Goal: Information Seeking & Learning: Find contact information

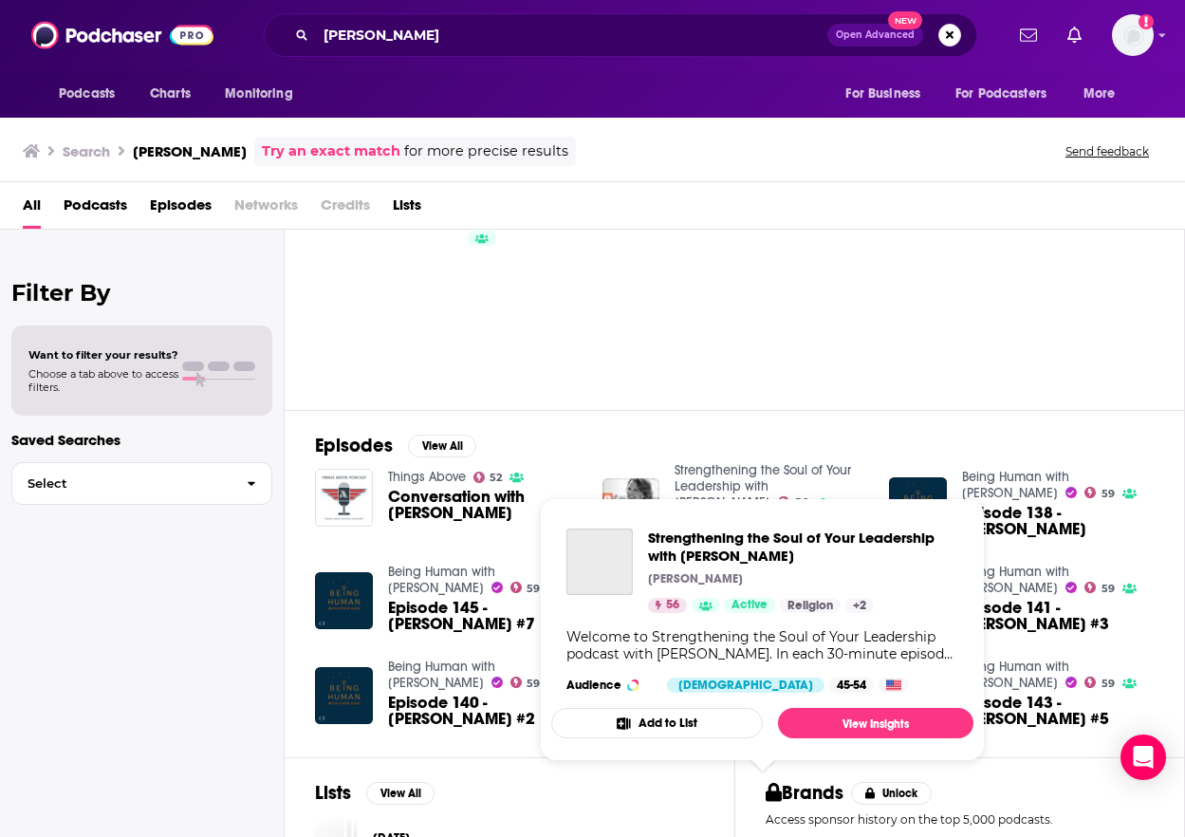
scroll to position [119, 0]
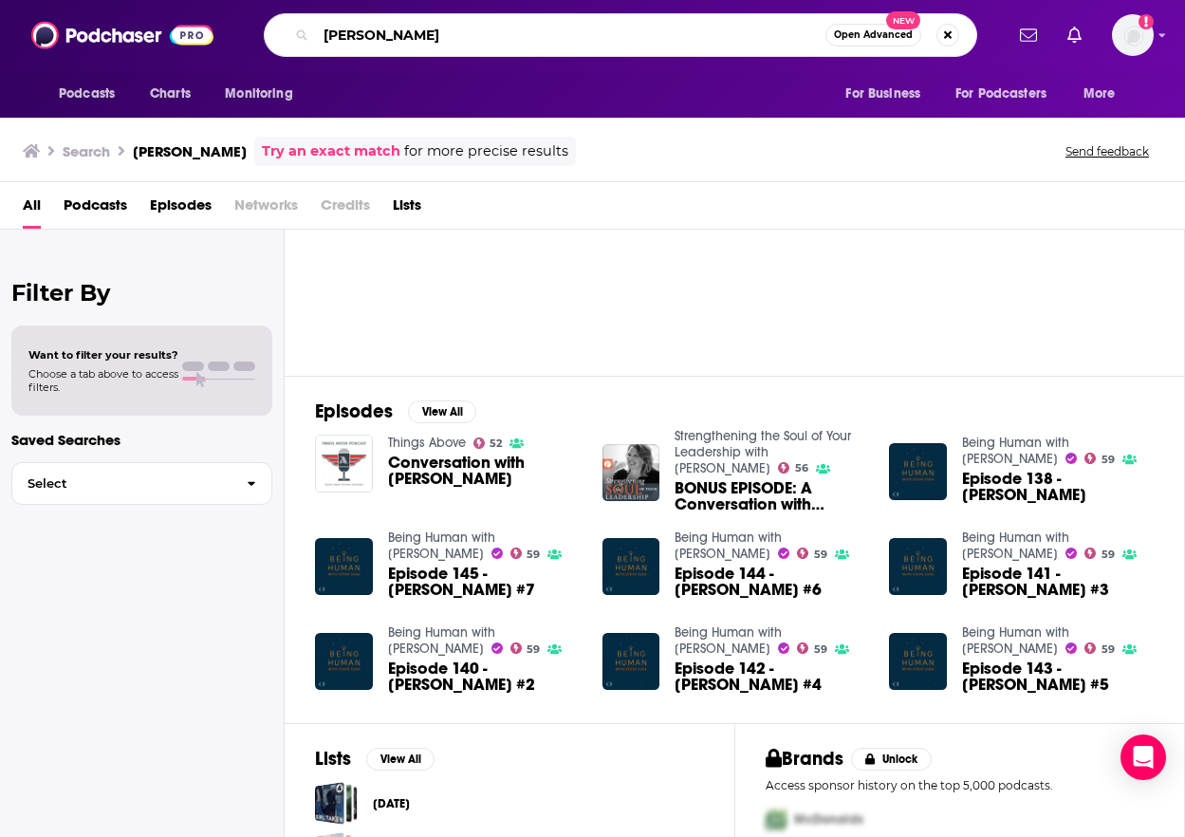
drag, startPoint x: 454, startPoint y: 32, endPoint x: 273, endPoint y: 29, distance: 181.2
click at [273, 29] on div "[PERSON_NAME] Open Advanced New" at bounding box center [620, 35] width 713 height 44
paste input "[PERSON_NAME] [PERSON_NAME]."
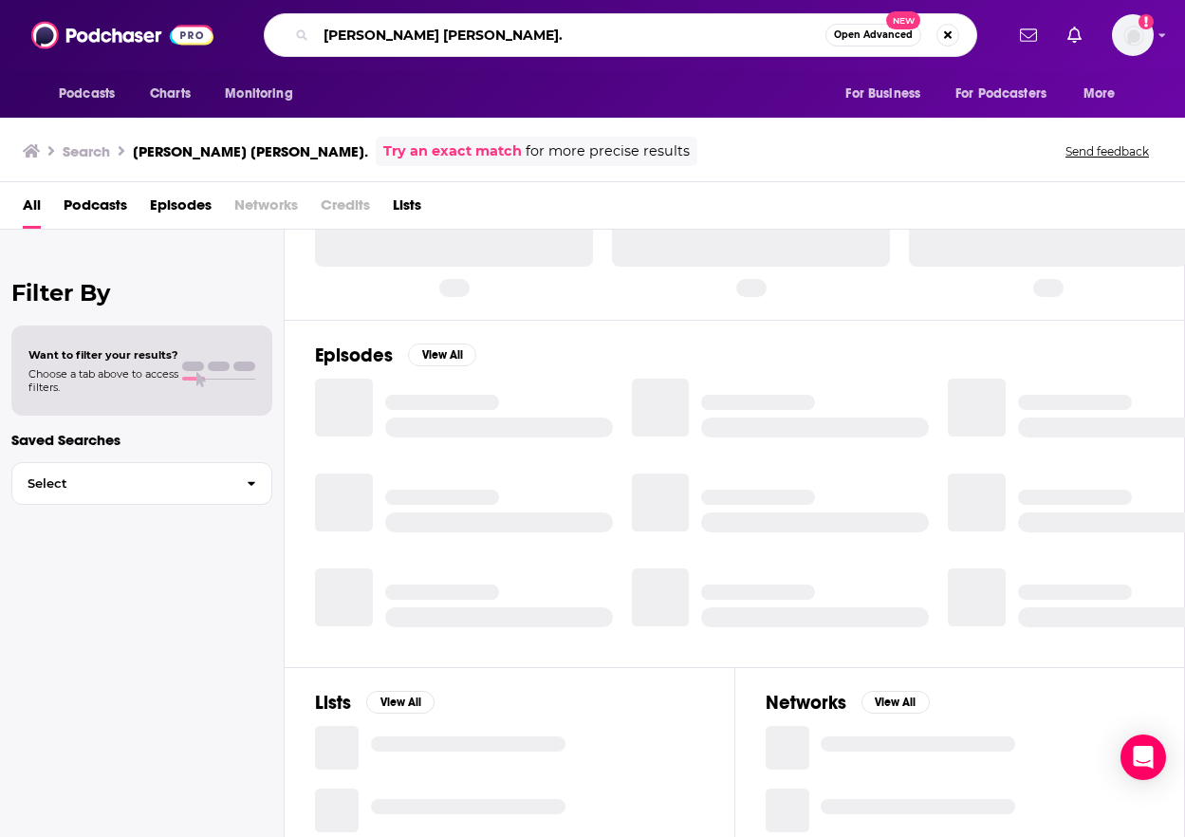
click at [472, 45] on input "[PERSON_NAME] [PERSON_NAME]." at bounding box center [570, 35] width 509 height 30
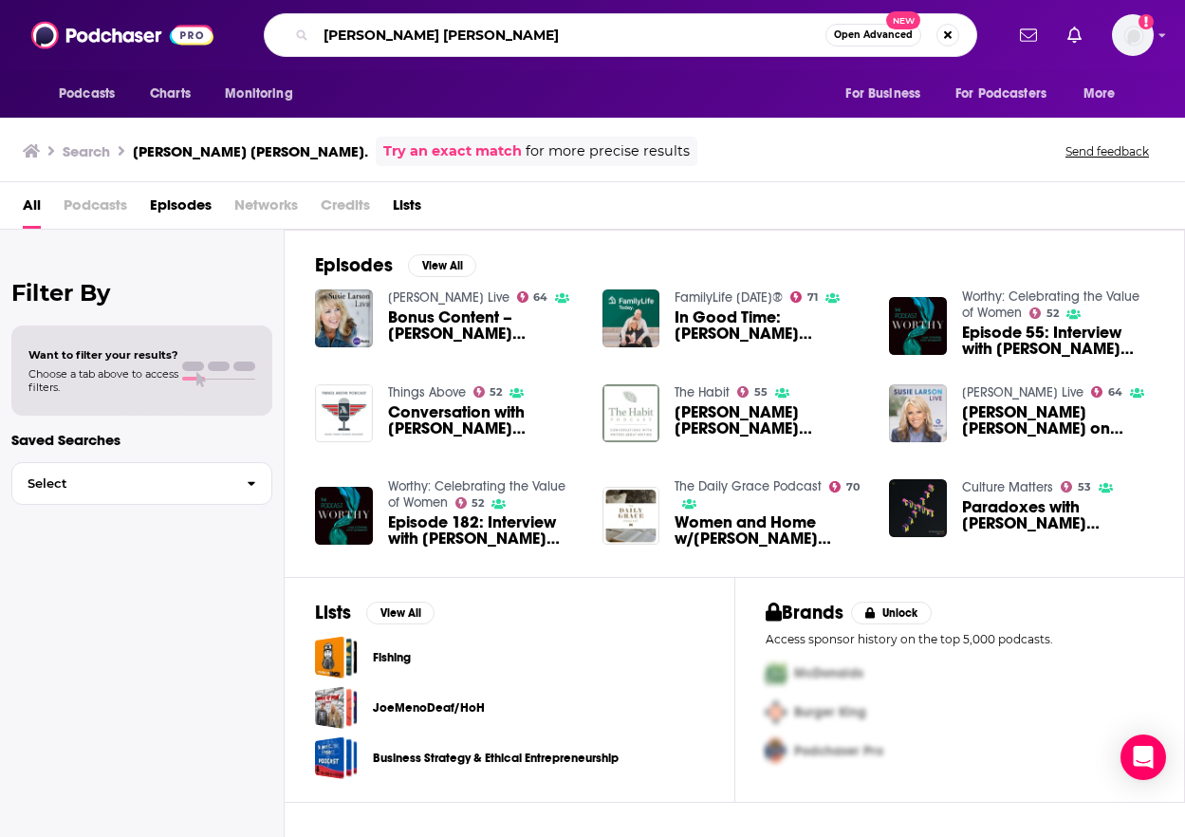
drag, startPoint x: 474, startPoint y: 37, endPoint x: 285, endPoint y: 37, distance: 189.8
click at [285, 37] on div "[PERSON_NAME] [PERSON_NAME] Open Advanced New" at bounding box center [620, 35] width 713 height 44
type input "englewood review of books"
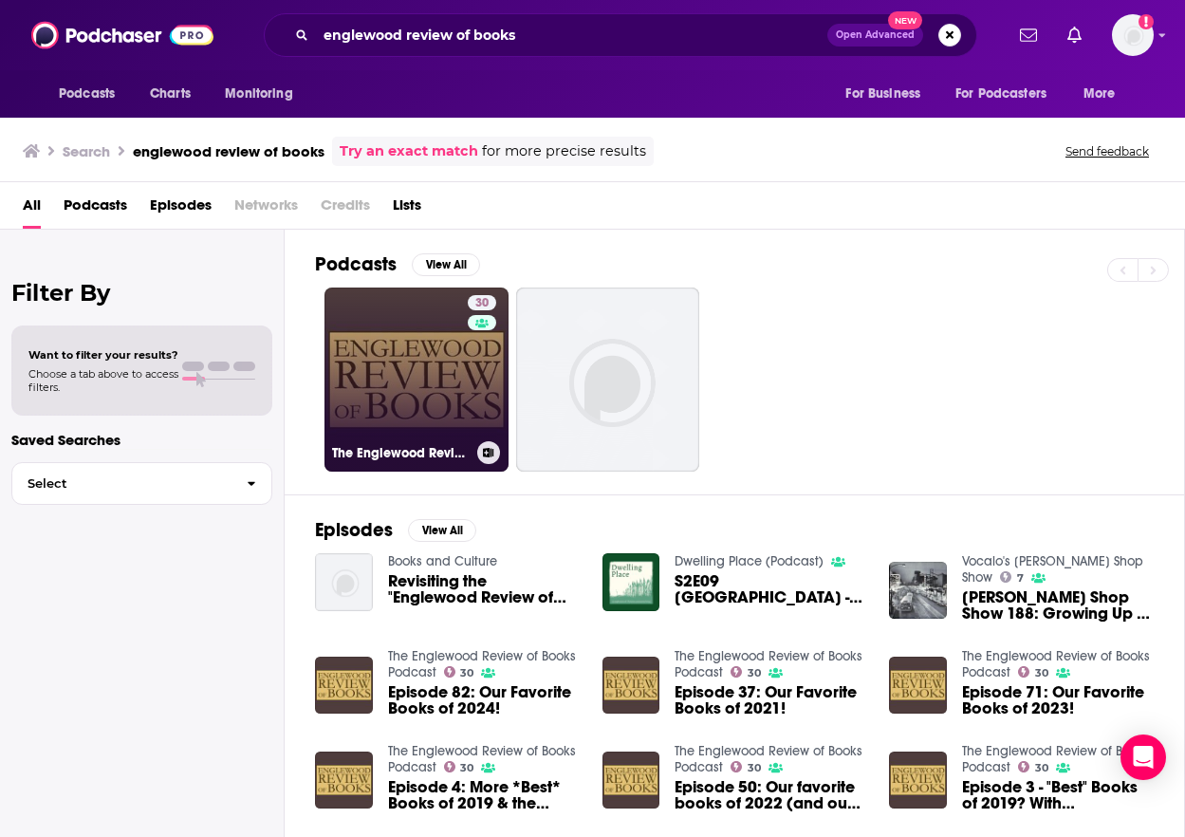
click at [435, 335] on link "30 The Englewood Review of Books Podcast" at bounding box center [416, 379] width 184 height 184
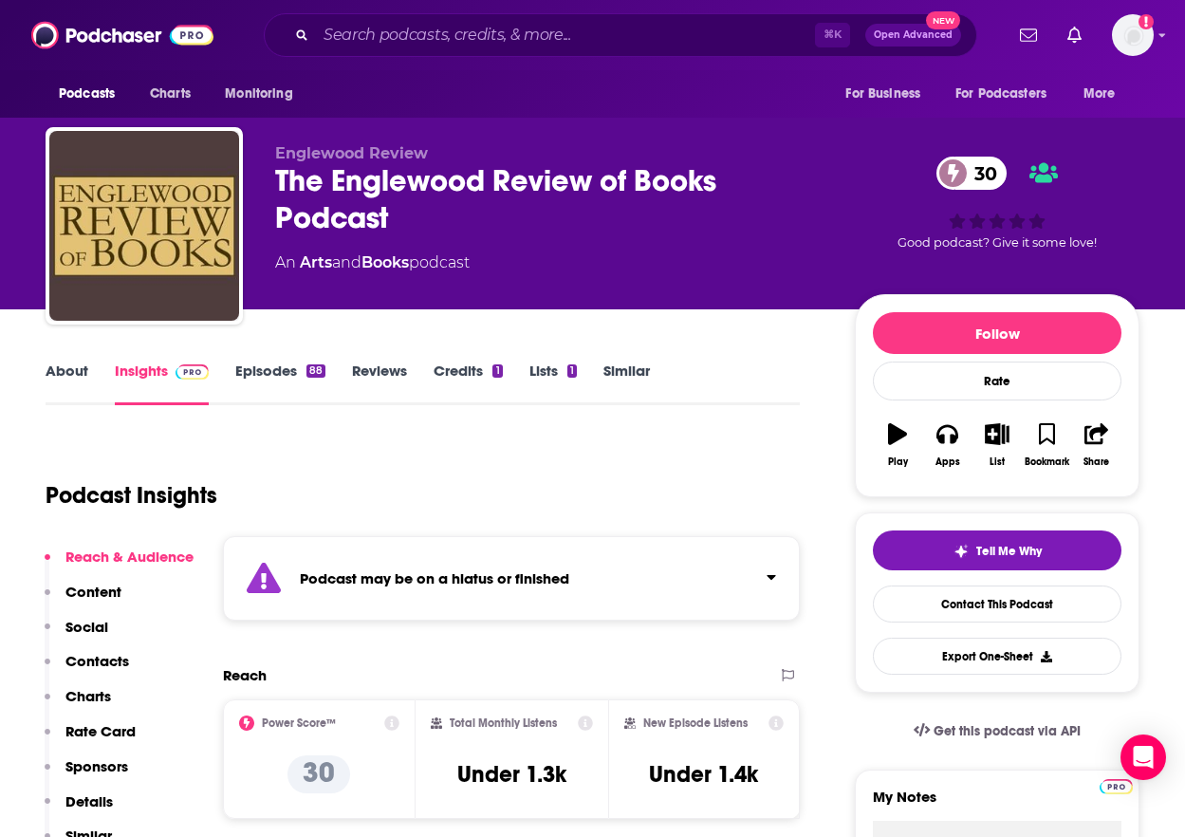
click at [265, 372] on link "Episodes 88" at bounding box center [280, 383] width 90 height 44
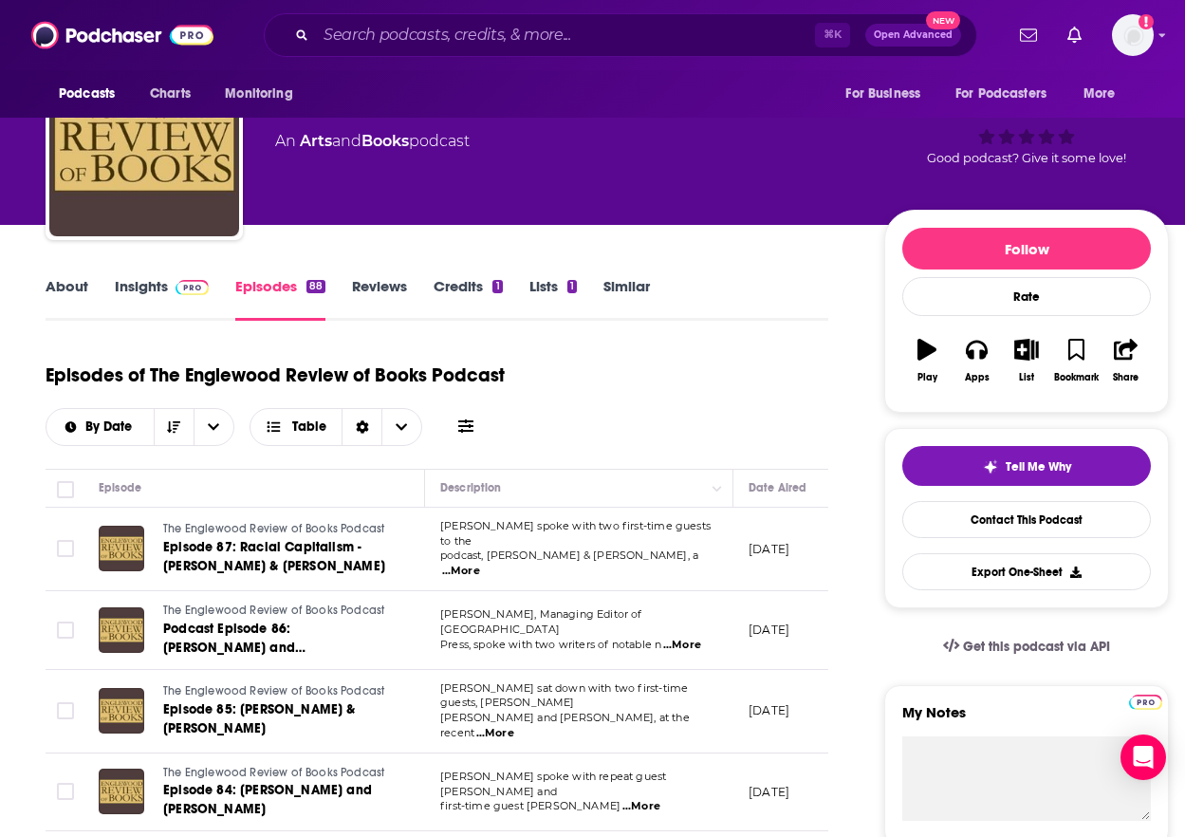
scroll to position [57, 0]
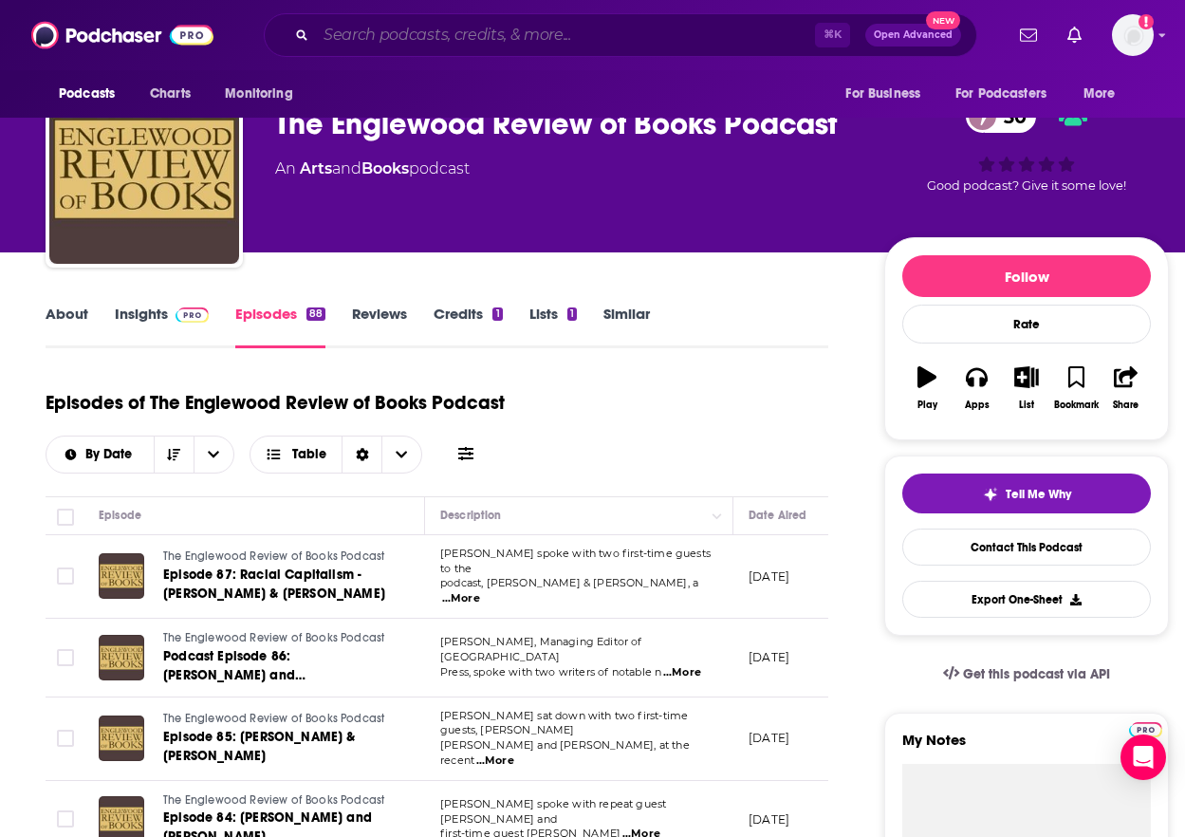
click at [500, 29] on input "Search podcasts, credits, & more..." at bounding box center [565, 35] width 499 height 30
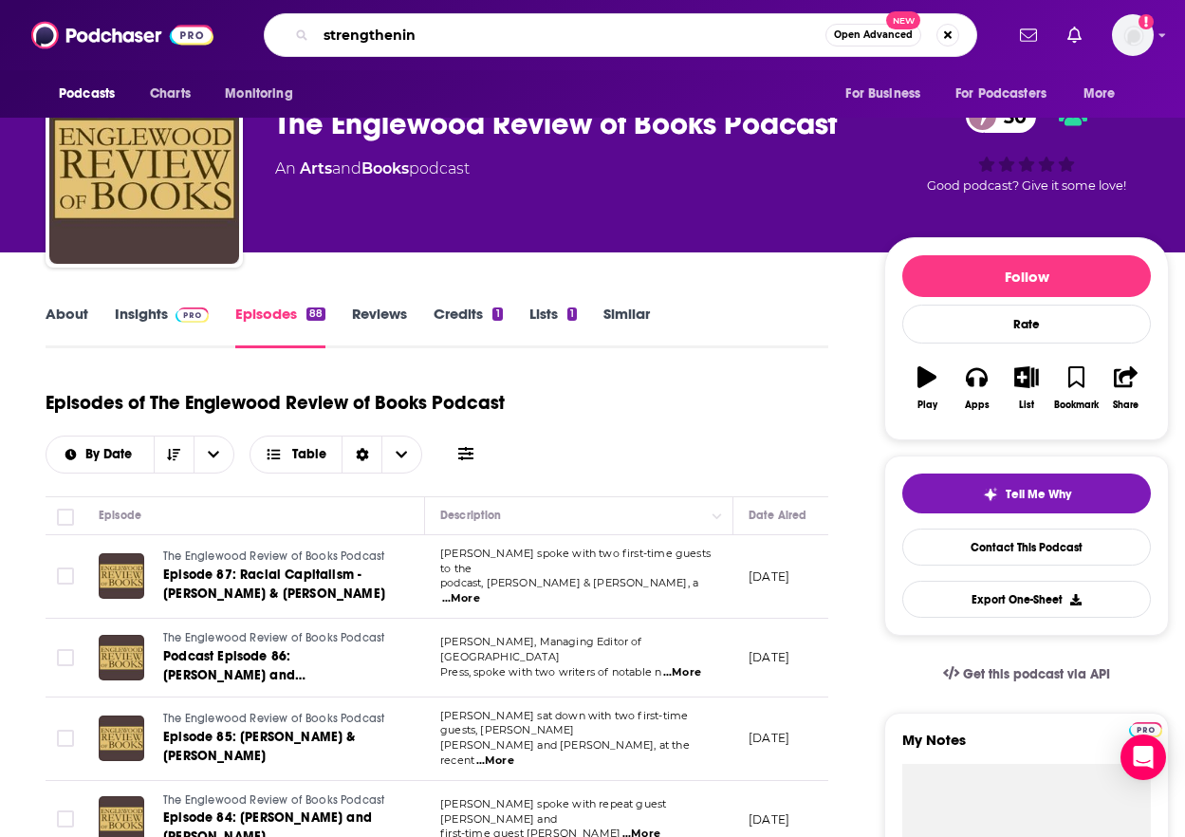
type input "strengthening"
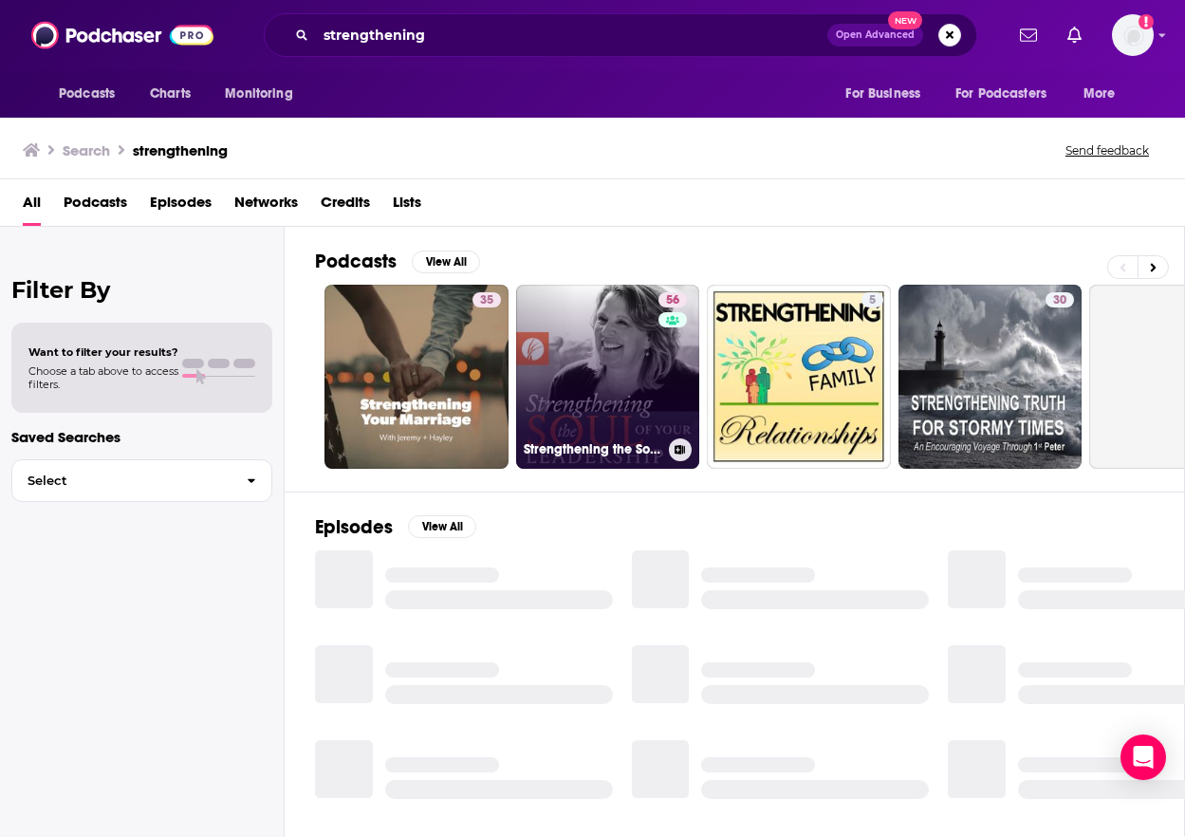
click at [605, 397] on link "56 Strengthening the Soul of Your Leadership with [PERSON_NAME]" at bounding box center [608, 377] width 184 height 184
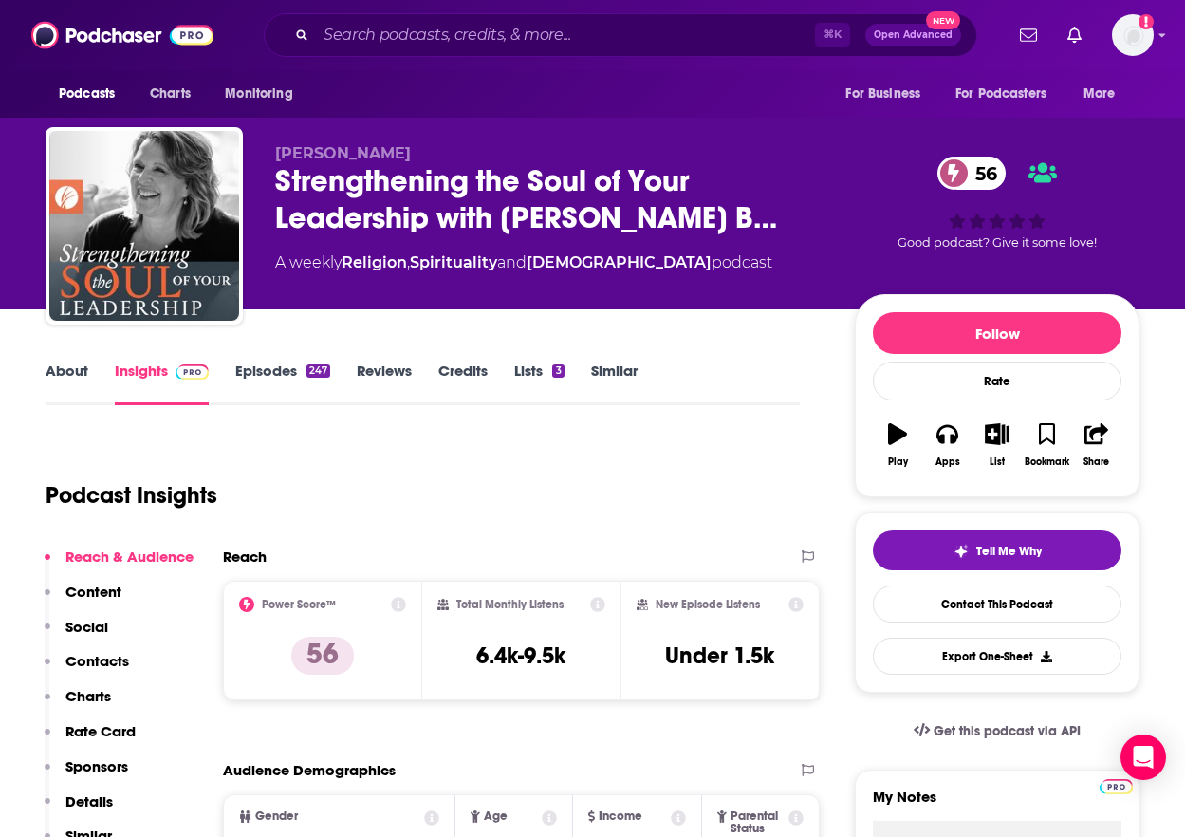
click at [260, 368] on link "Episodes 247" at bounding box center [282, 383] width 95 height 44
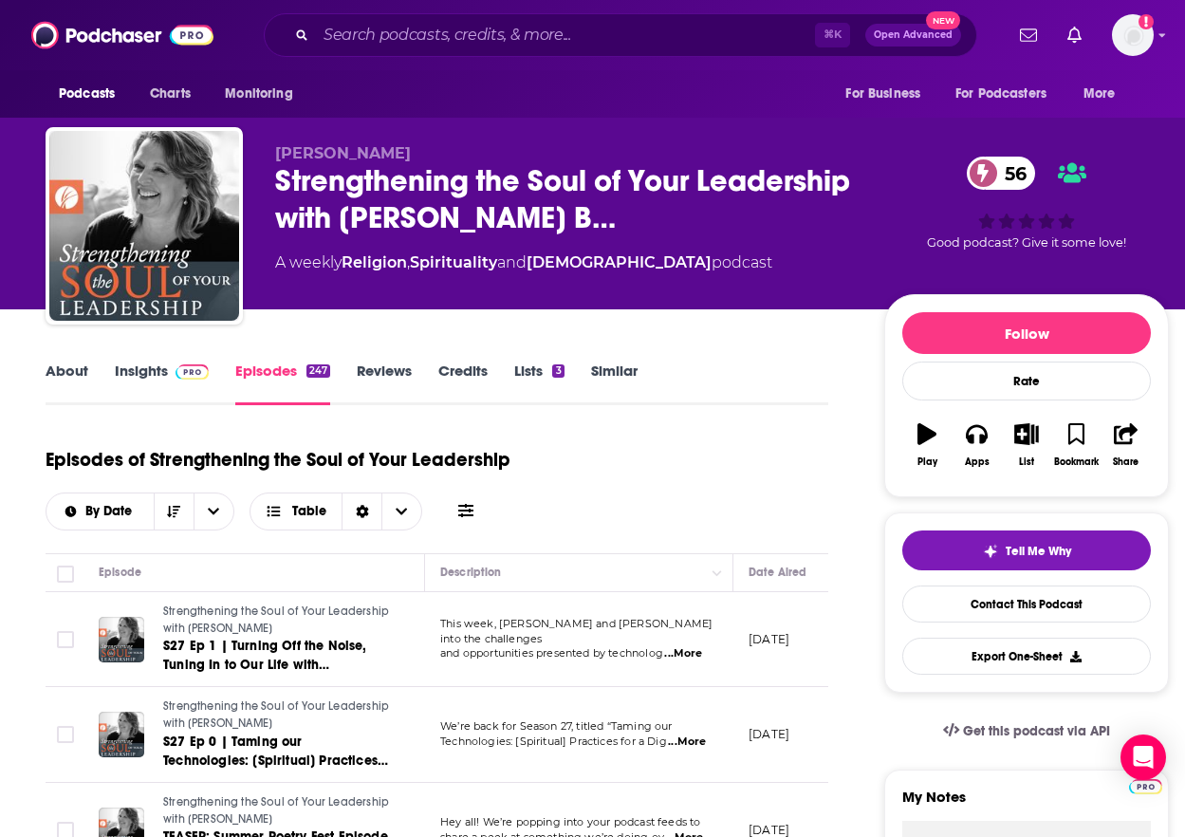
click at [155, 367] on link "Insights" at bounding box center [162, 383] width 94 height 44
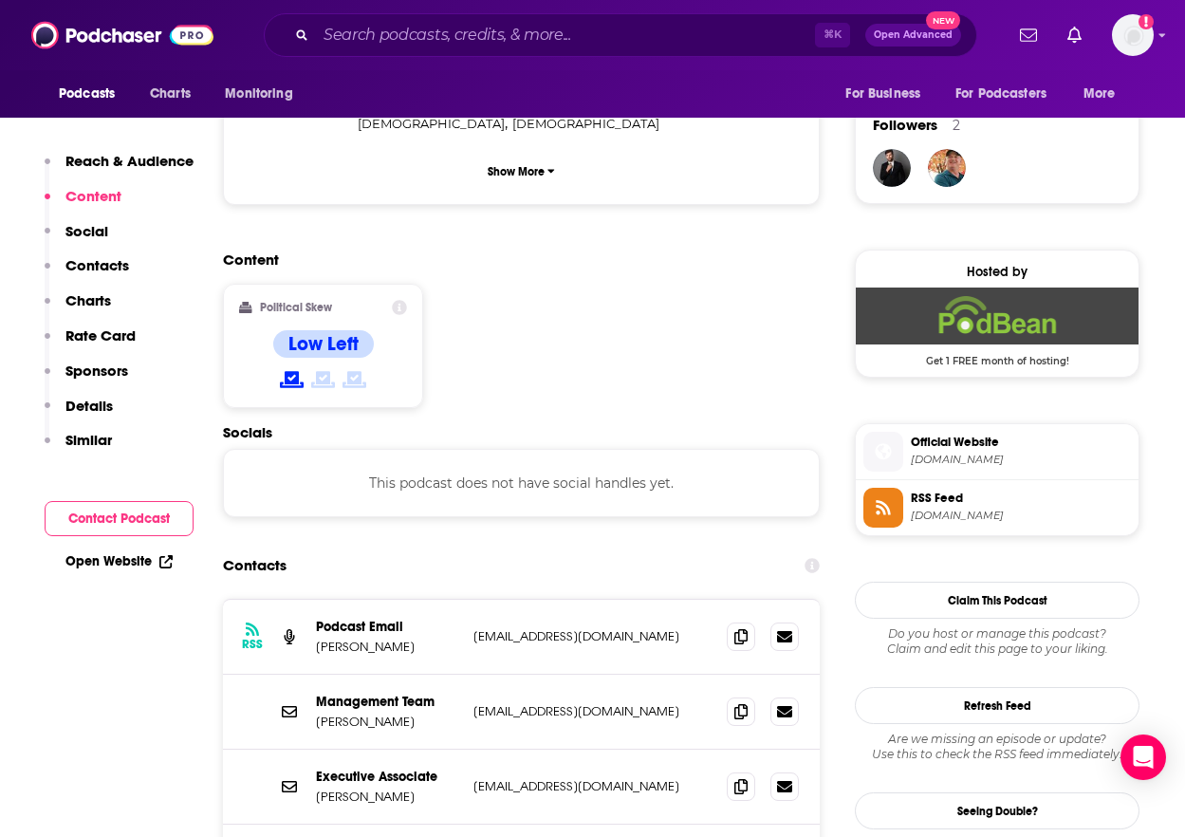
scroll to position [1362, 0]
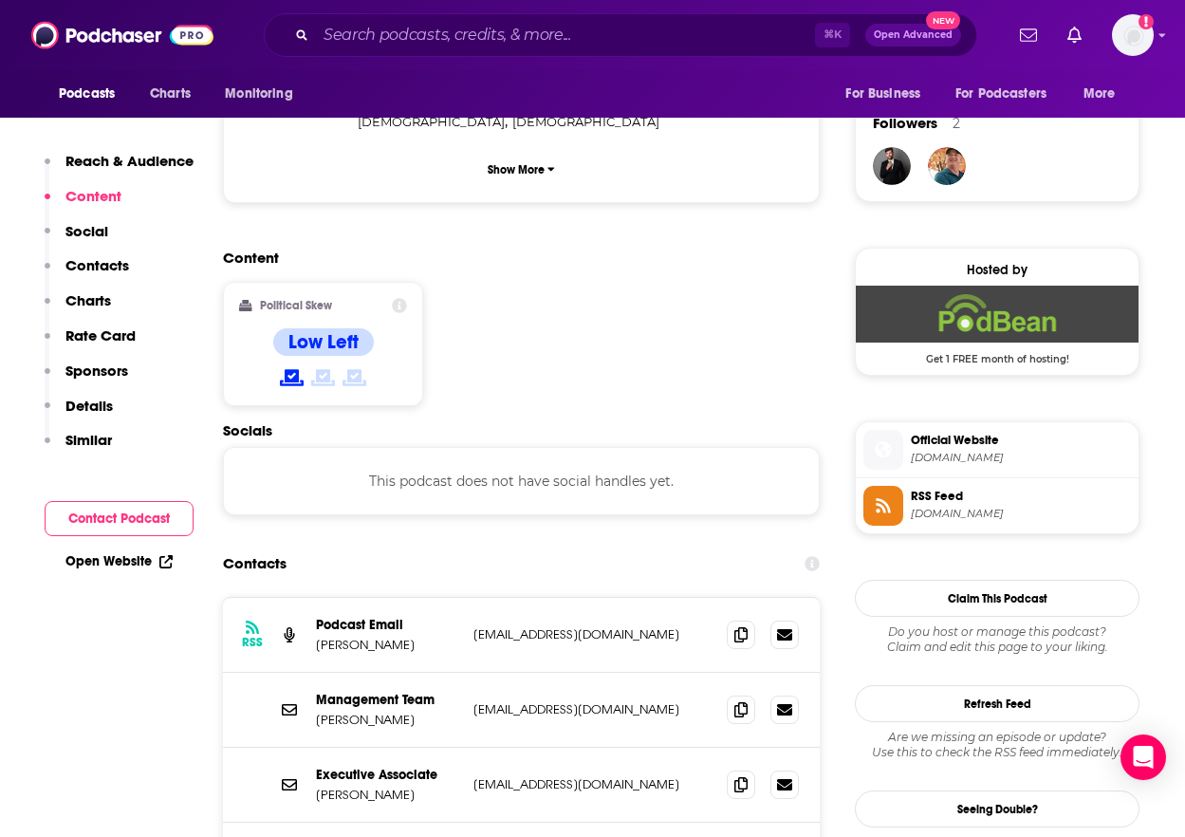
drag, startPoint x: 674, startPoint y: 500, endPoint x: 475, endPoint y: 499, distance: 198.3
click at [474, 626] on p "[EMAIL_ADDRESS][DOMAIN_NAME]" at bounding box center [592, 634] width 238 height 16
copy p "[EMAIL_ADDRESS][DOMAIN_NAME]"
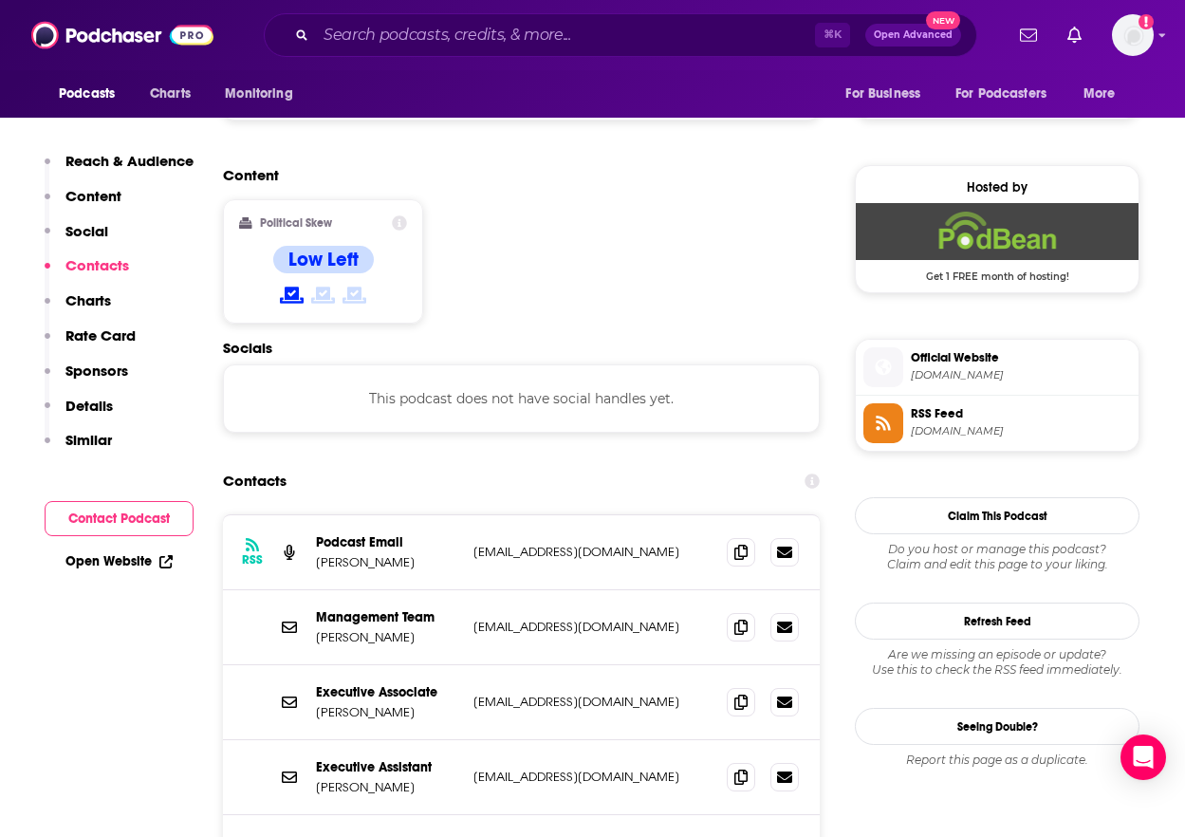
scroll to position [1454, 0]
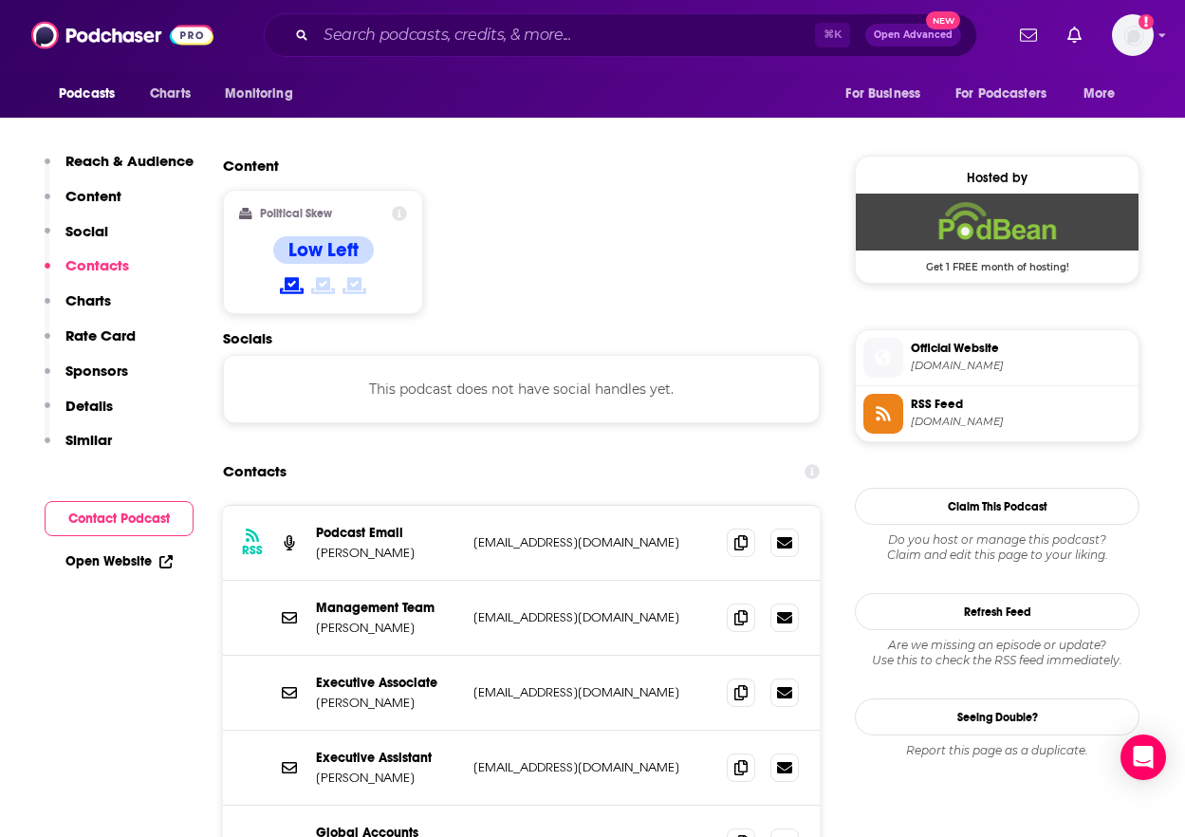
drag, startPoint x: 678, startPoint y: 633, endPoint x: 473, endPoint y: 635, distance: 204.9
click at [473, 759] on p "[EMAIL_ADDRESS][DOMAIN_NAME]" at bounding box center [592, 767] width 238 height 16
click at [644, 506] on div "RSS Podcast Email [PERSON_NAME] [EMAIL_ADDRESS][DOMAIN_NAME] [EMAIL_ADDRESS][DO…" at bounding box center [521, 543] width 597 height 75
drag, startPoint x: 673, startPoint y: 408, endPoint x: 472, endPoint y: 410, distance: 201.1
click at [471, 506] on div "RSS Podcast Email [PERSON_NAME] [EMAIL_ADDRESS][DOMAIN_NAME] [EMAIL_ADDRESS][DO…" at bounding box center [521, 543] width 597 height 75
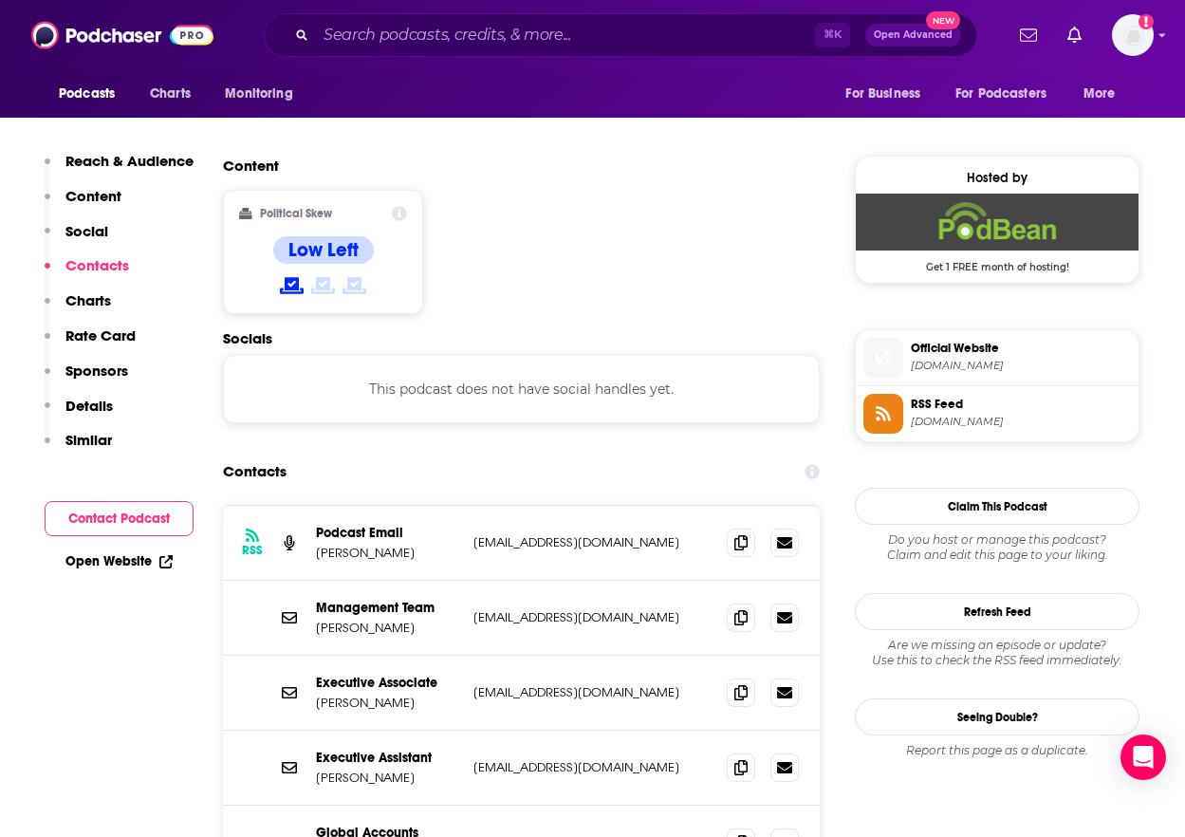
copy p "[EMAIL_ADDRESS][DOMAIN_NAME]"
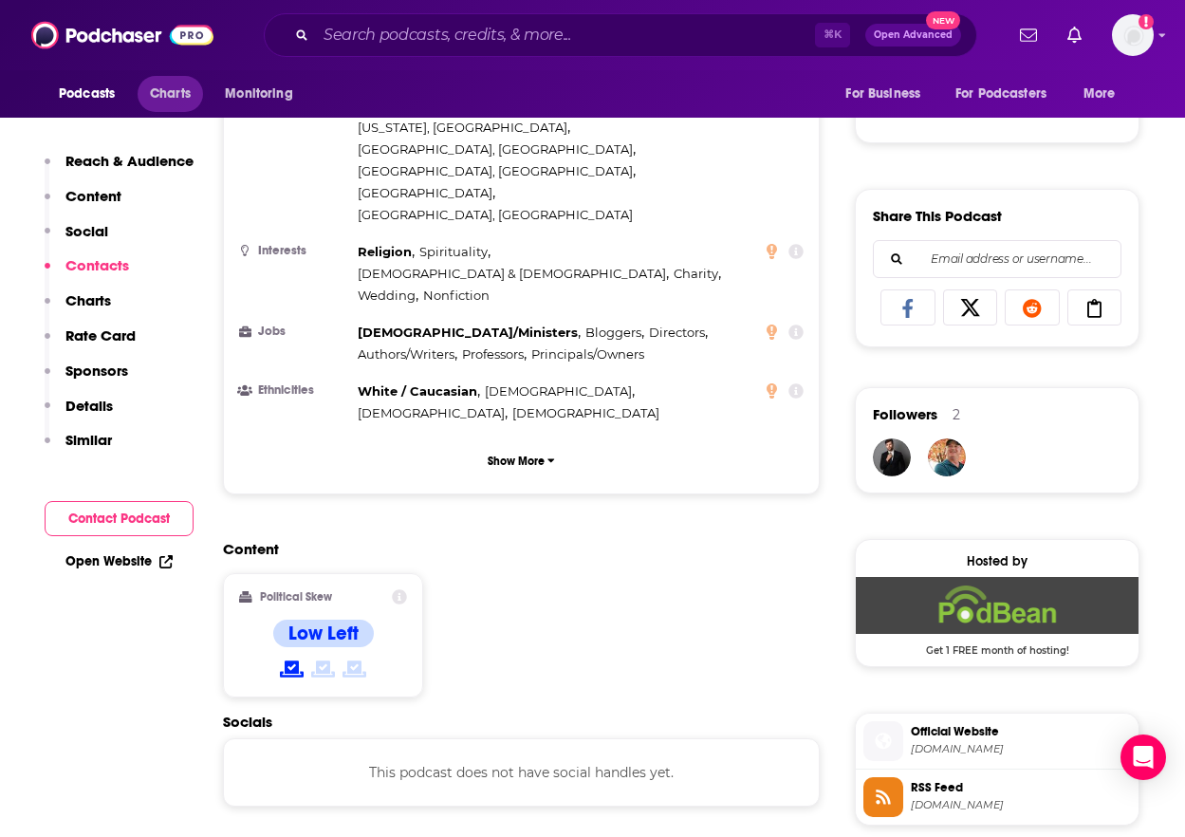
scroll to position [976, 0]
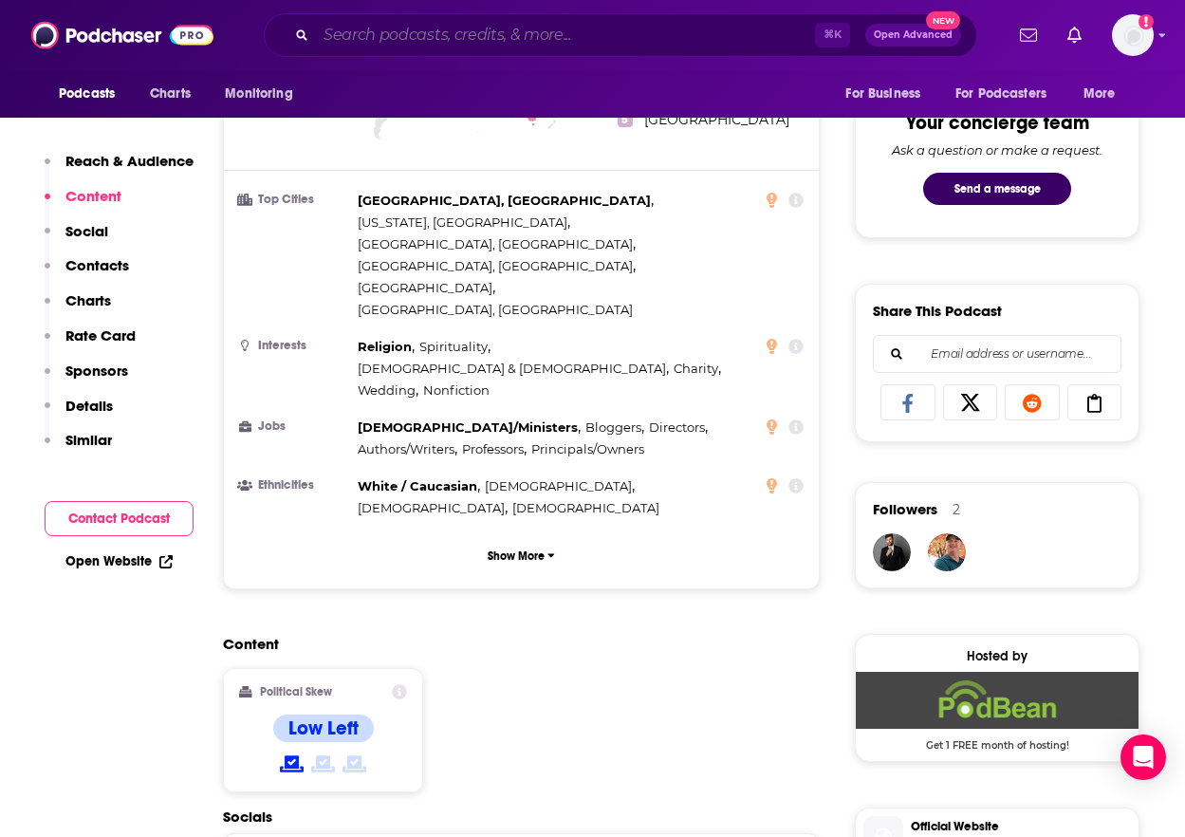
click at [446, 44] on input "Search podcasts, credits, & more..." at bounding box center [565, 35] width 499 height 30
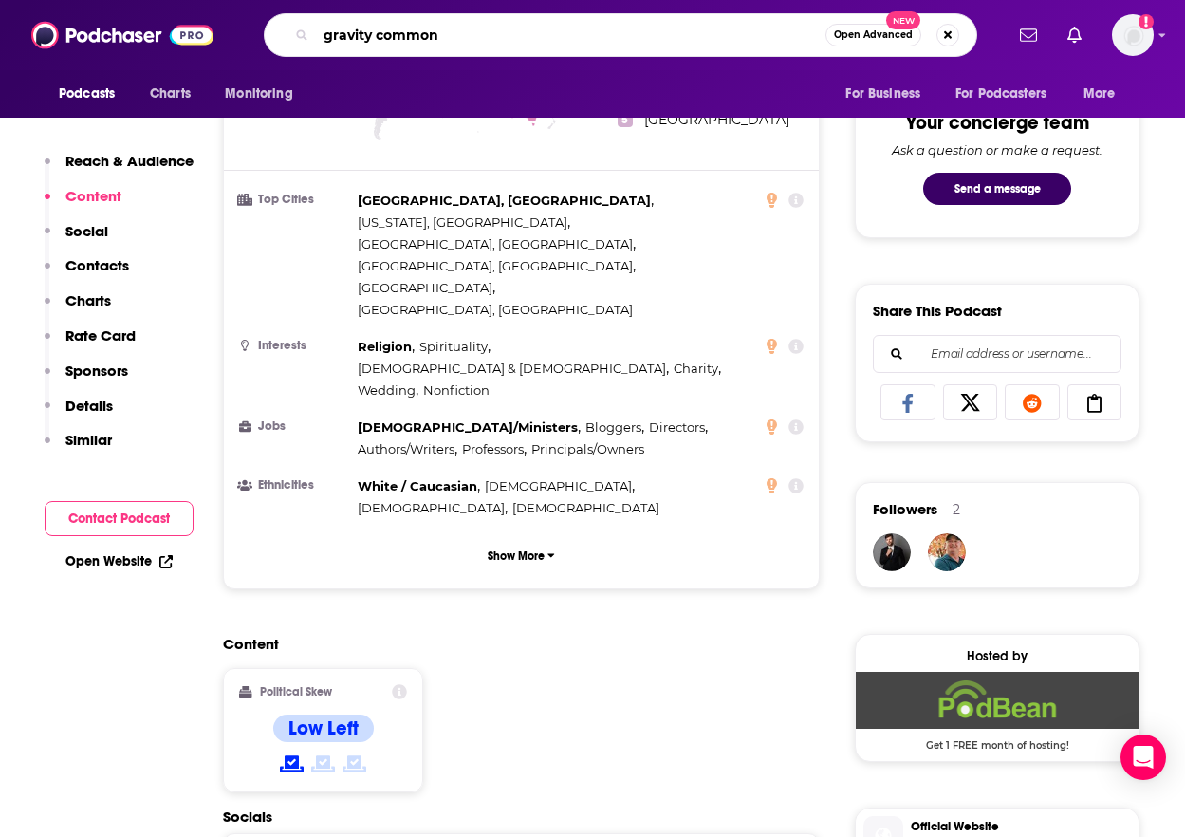
type input "gravity commons"
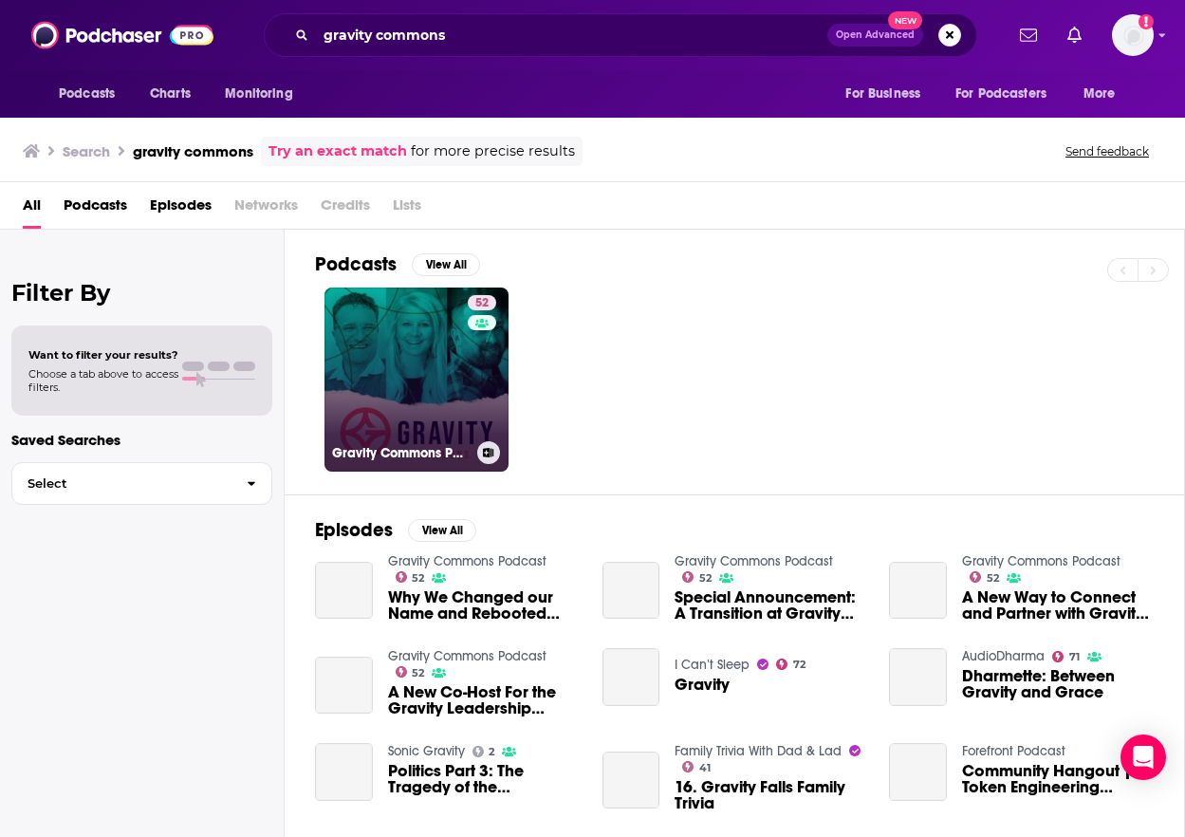
click at [384, 367] on link "52 Gravity Commons Podcast" at bounding box center [416, 379] width 184 height 184
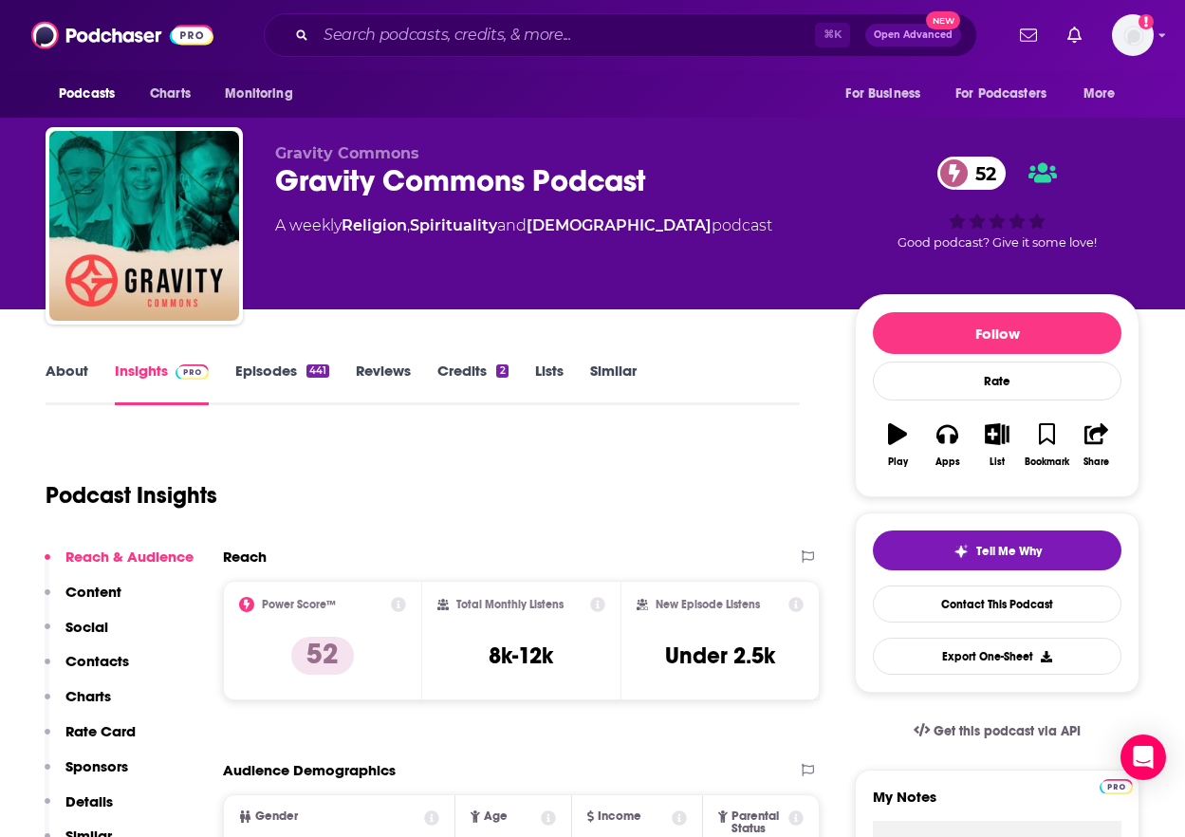
click at [54, 364] on link "About" at bounding box center [67, 383] width 43 height 44
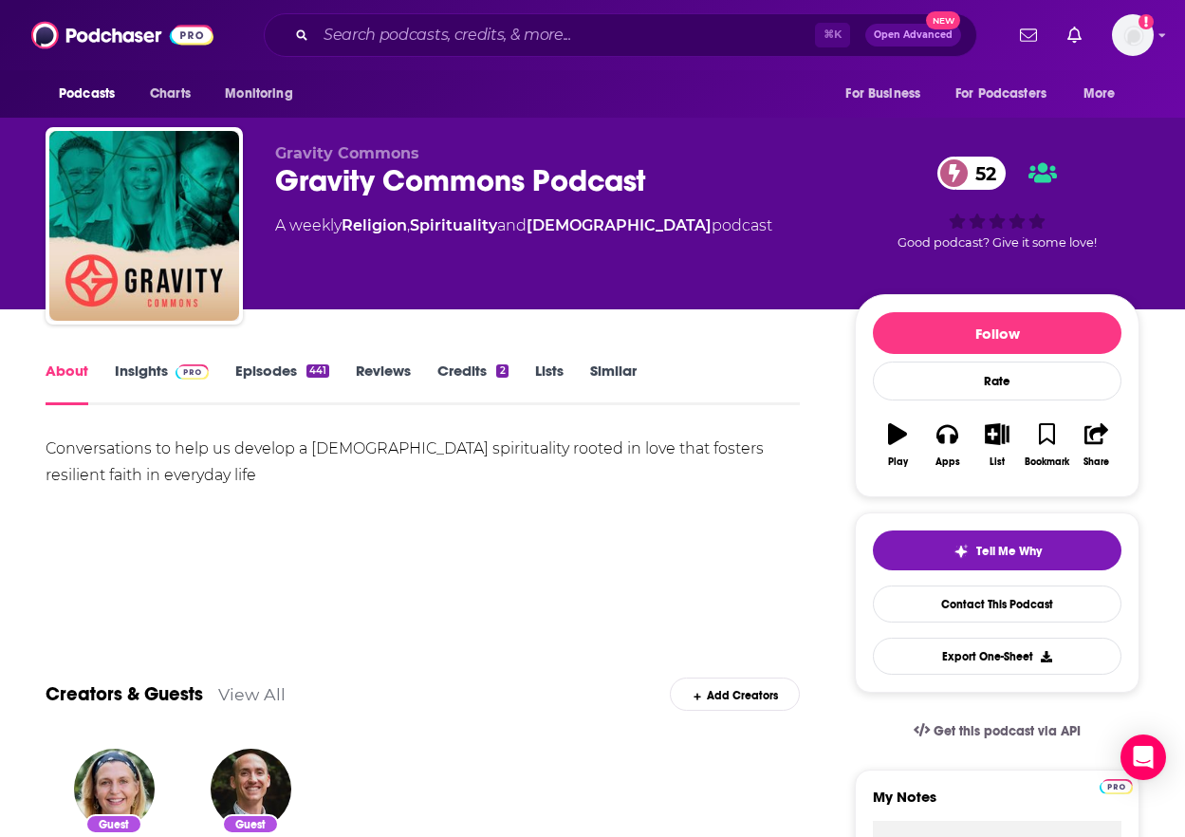
click at [144, 365] on link "Insights" at bounding box center [162, 383] width 94 height 44
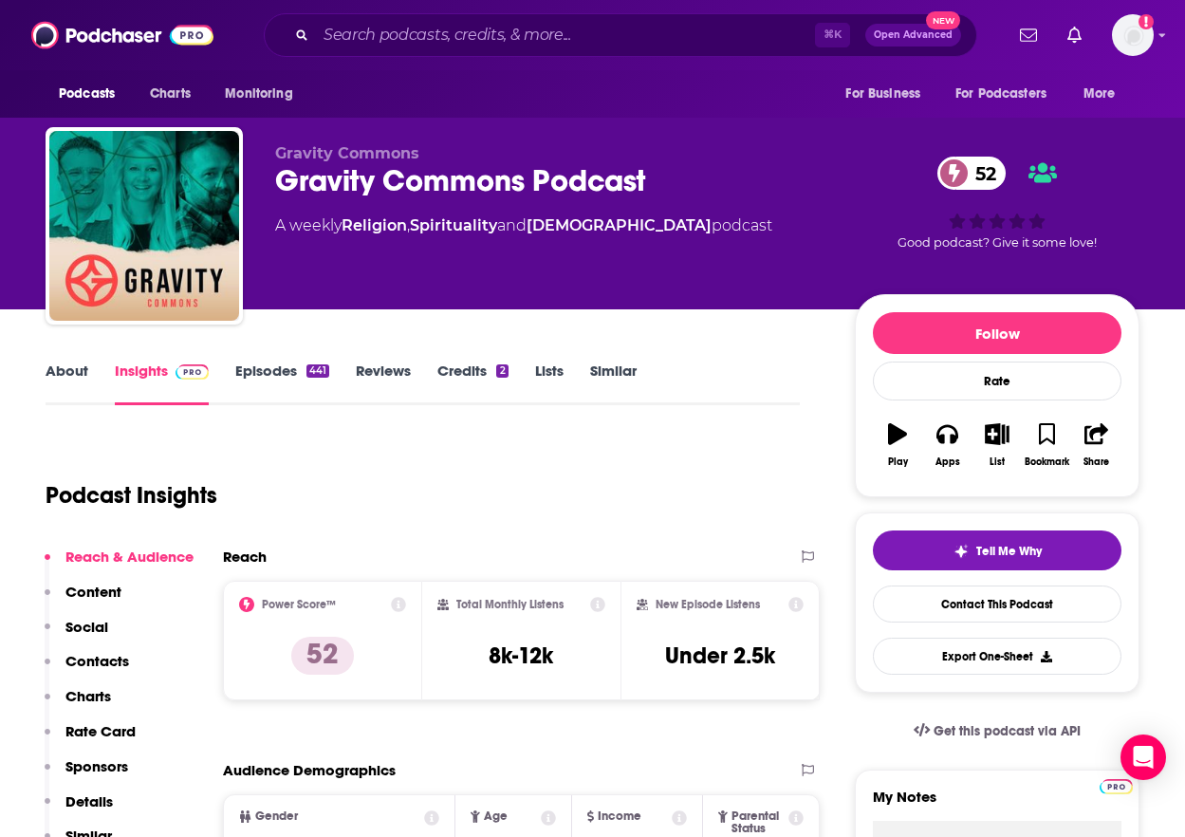
click at [264, 371] on link "Episodes 441" at bounding box center [282, 383] width 94 height 44
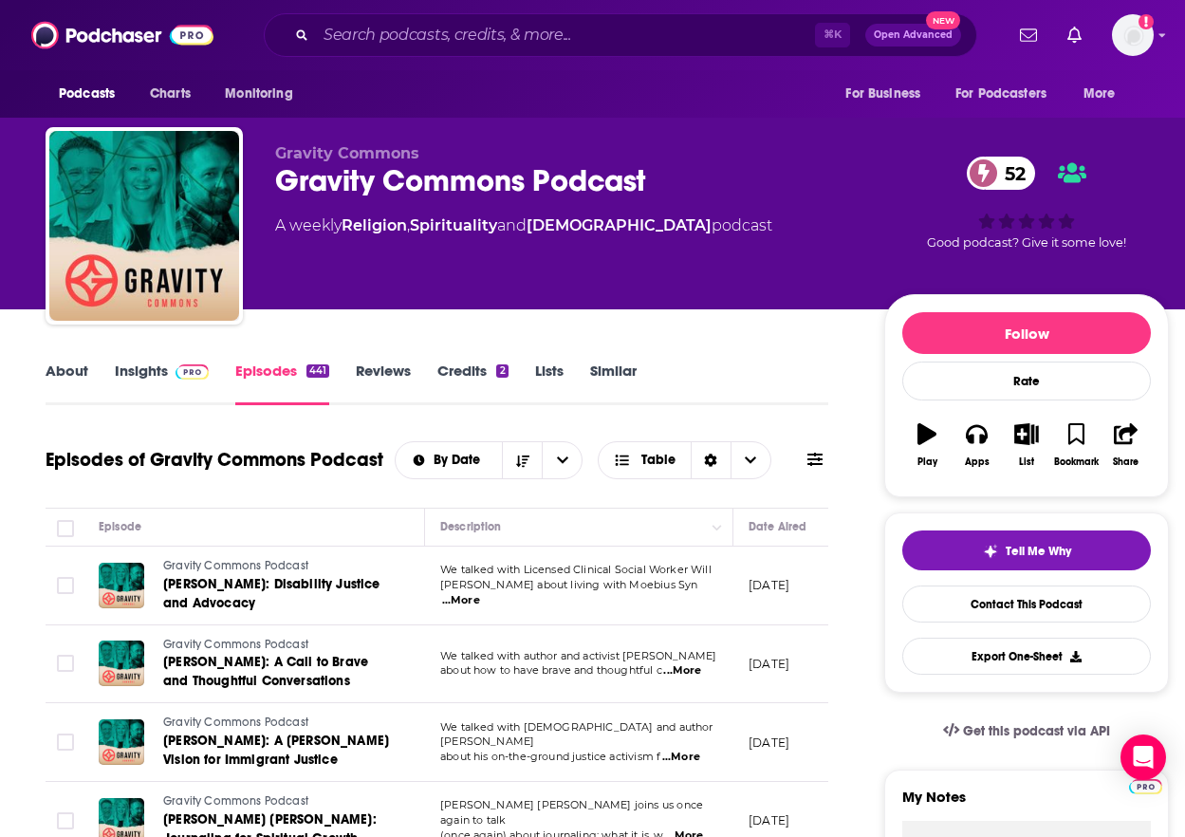
click at [139, 370] on link "Insights" at bounding box center [162, 383] width 94 height 44
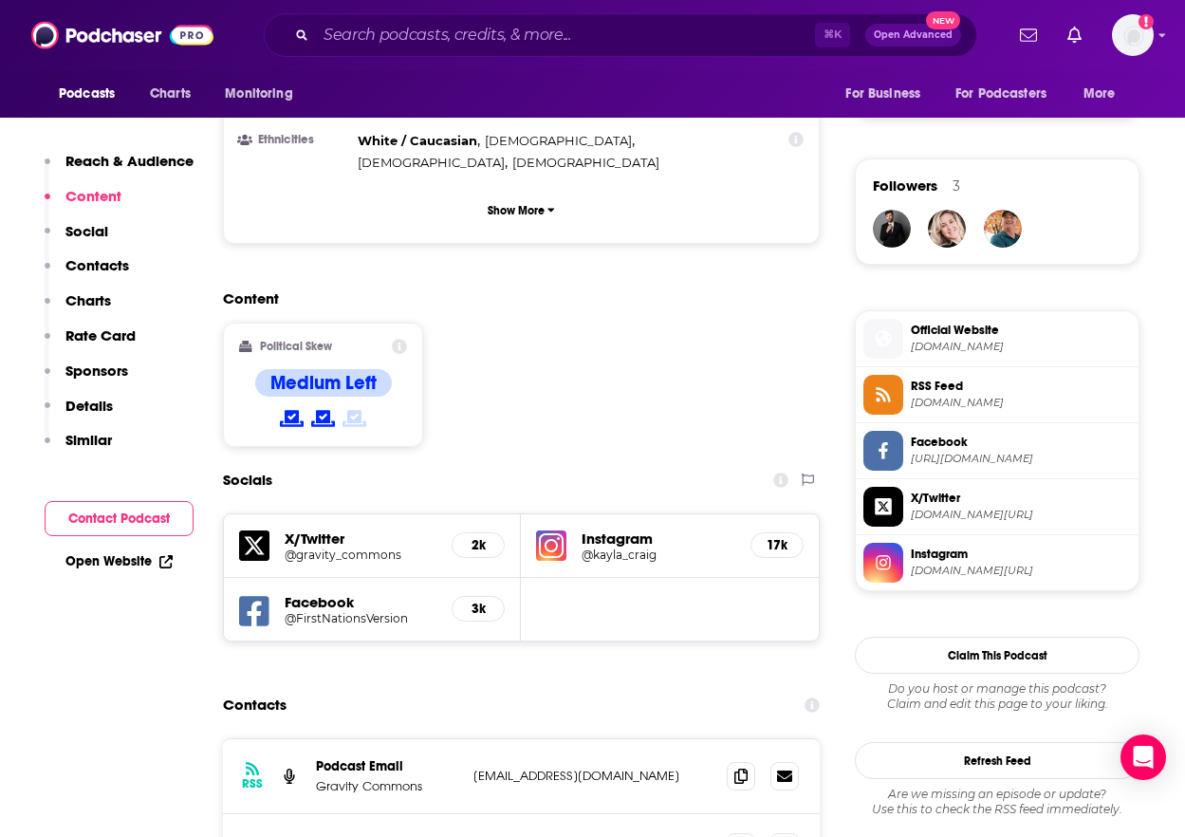
scroll to position [1314, 0]
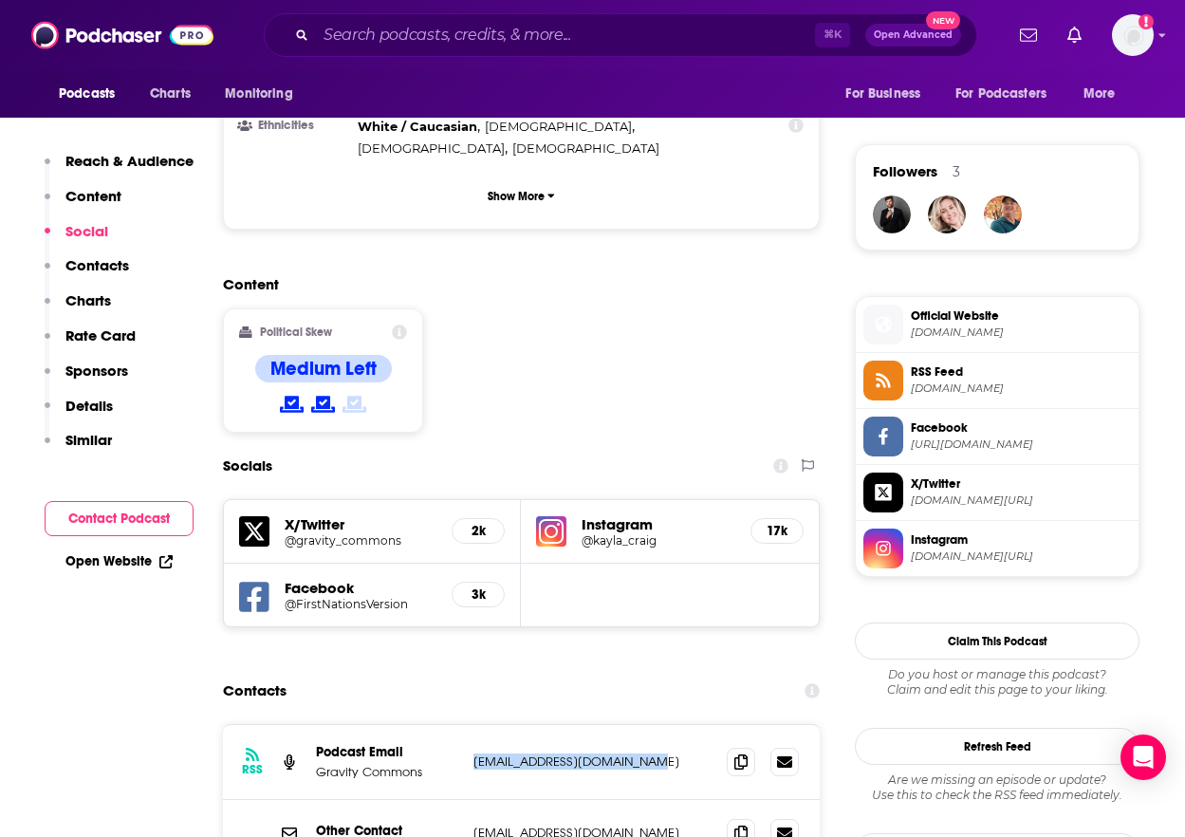
drag, startPoint x: 668, startPoint y: 651, endPoint x: 472, endPoint y: 651, distance: 195.4
click at [472, 725] on div "RSS Podcast Email Gravity Commons [EMAIL_ADDRESS][DOMAIN_NAME] [EMAIL_ADDRESS][…" at bounding box center [521, 762] width 597 height 75
copy p "[EMAIL_ADDRESS][DOMAIN_NAME]"
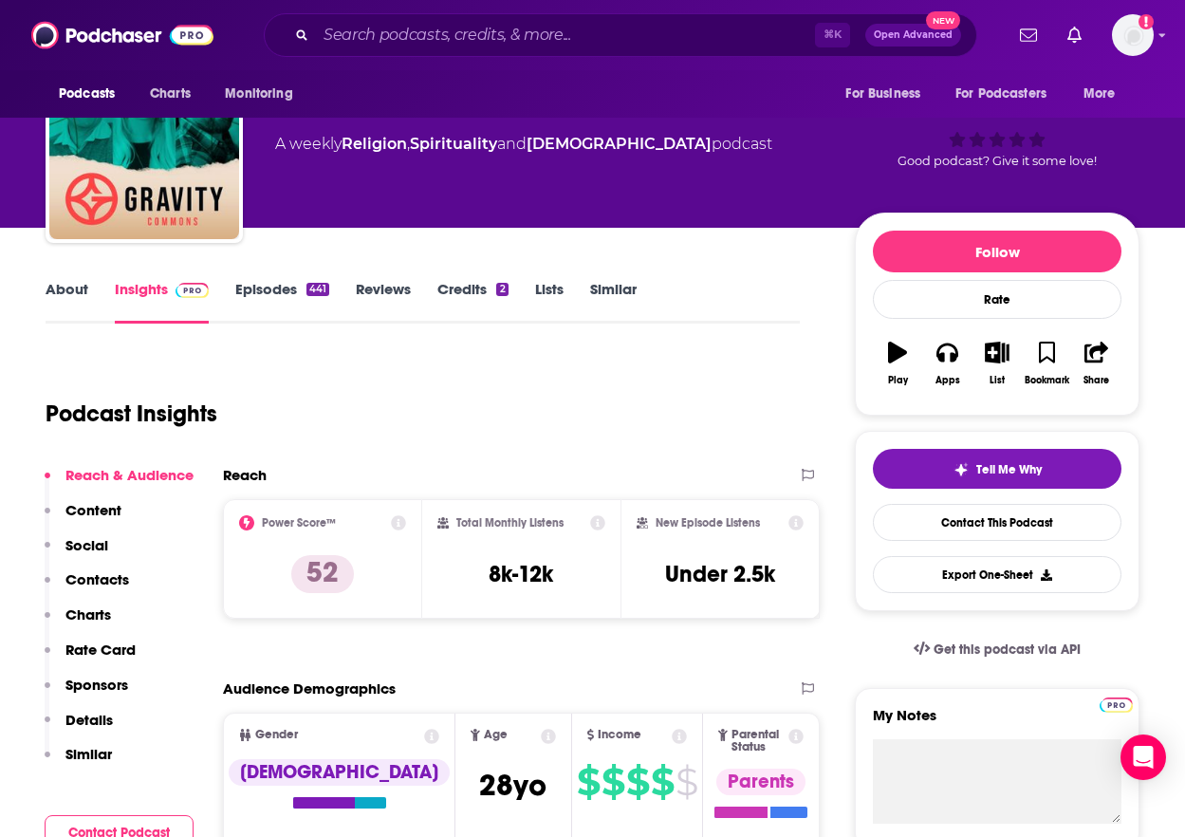
scroll to position [0, 0]
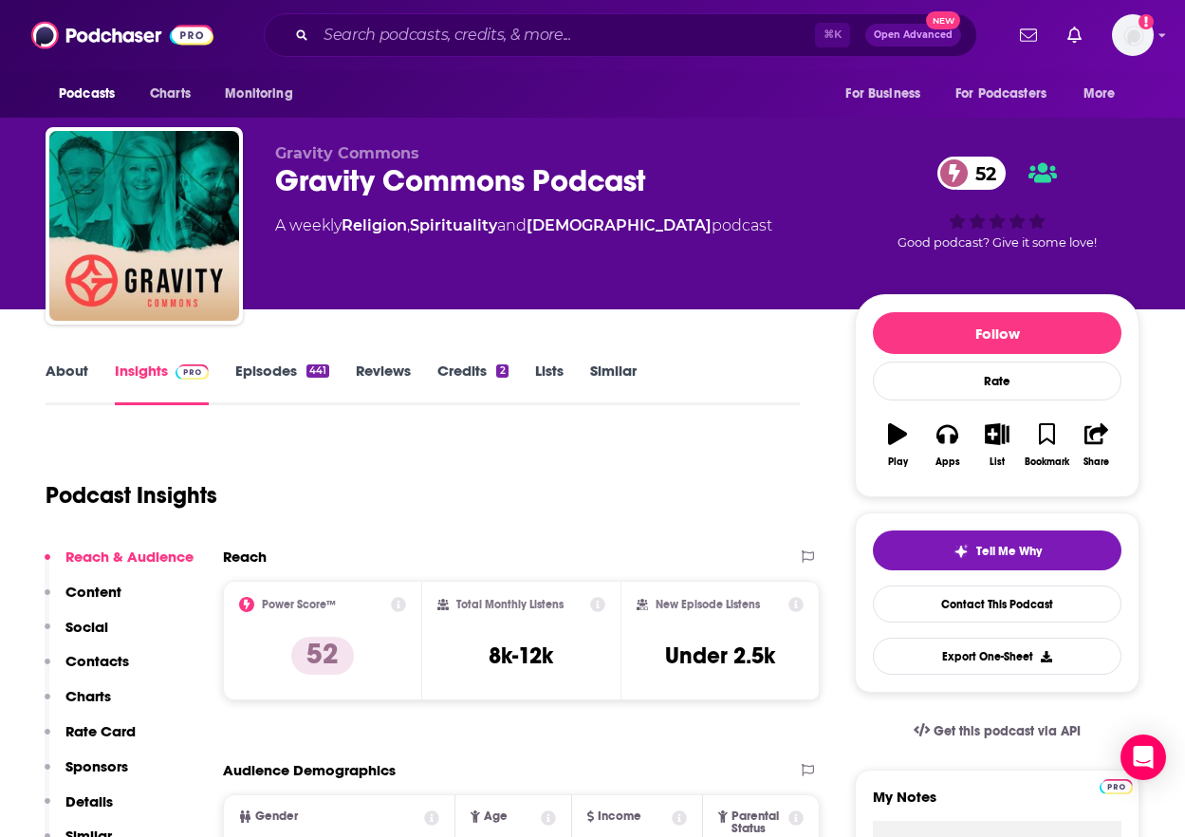
click at [65, 371] on link "About" at bounding box center [67, 383] width 43 height 44
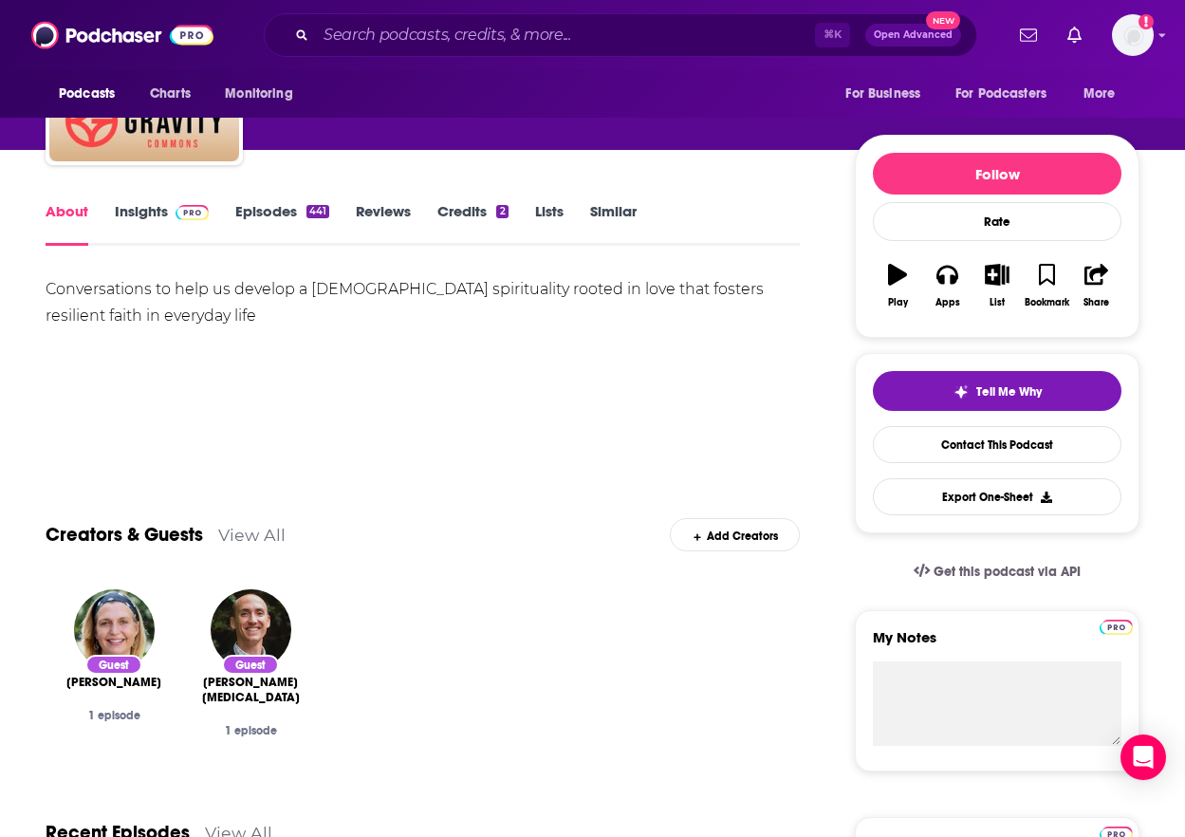
scroll to position [195, 0]
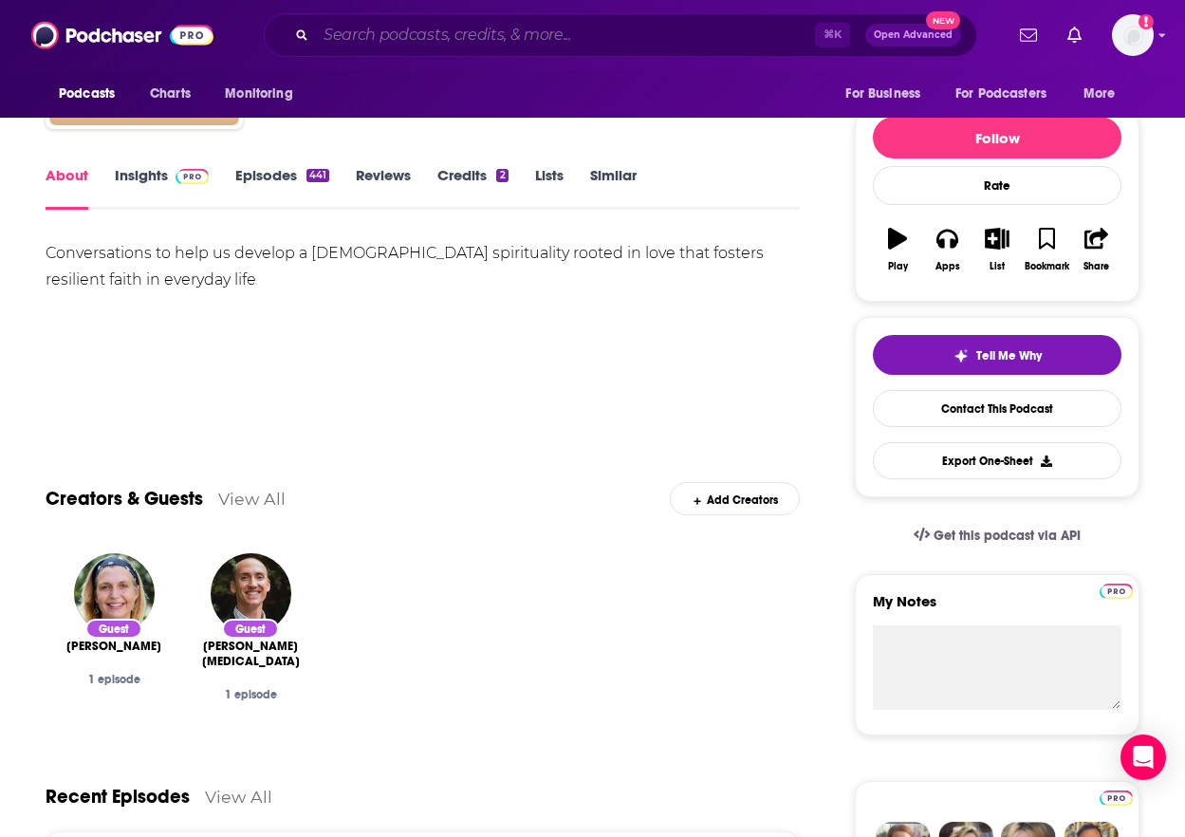
click at [528, 31] on input "Search podcasts, credits, & more..." at bounding box center [565, 35] width 499 height 30
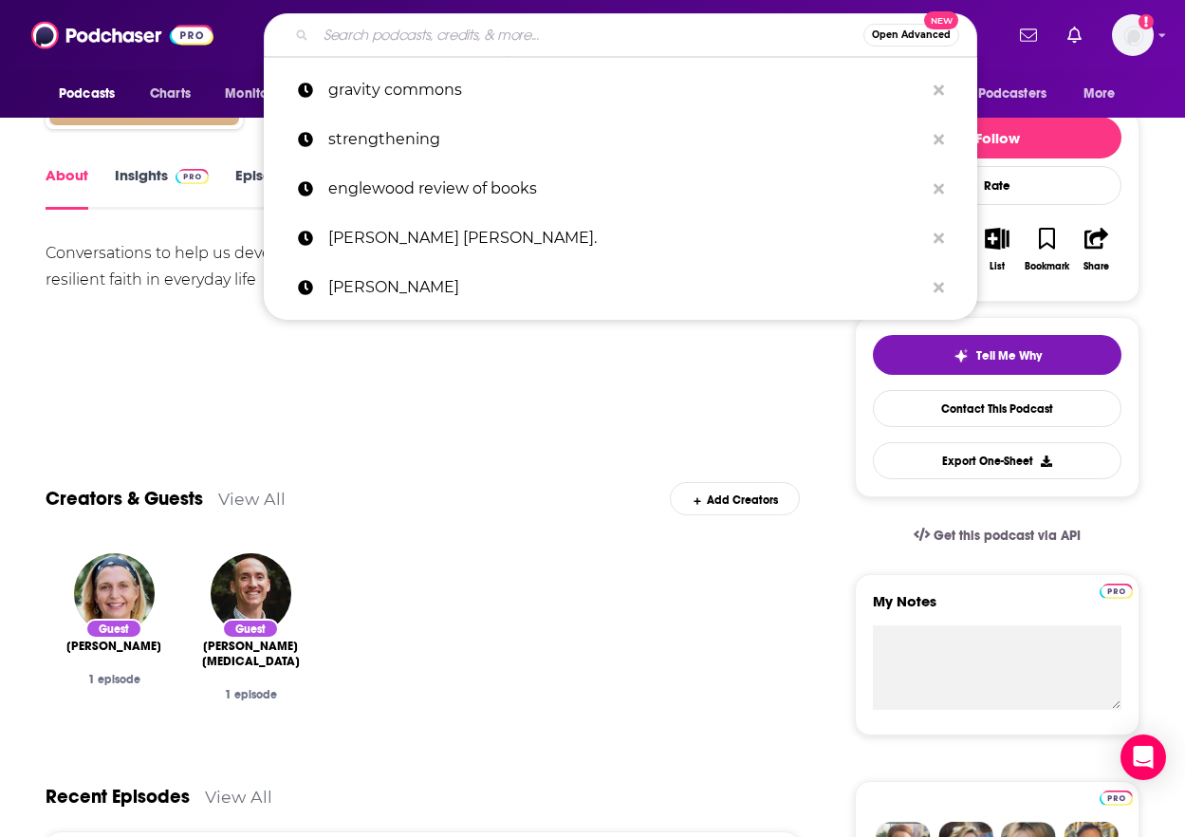
paste input "[DEMOGRAPHIC_DATA] for the Sake of Others"
type input "[DEMOGRAPHIC_DATA] for the Sake of Others"
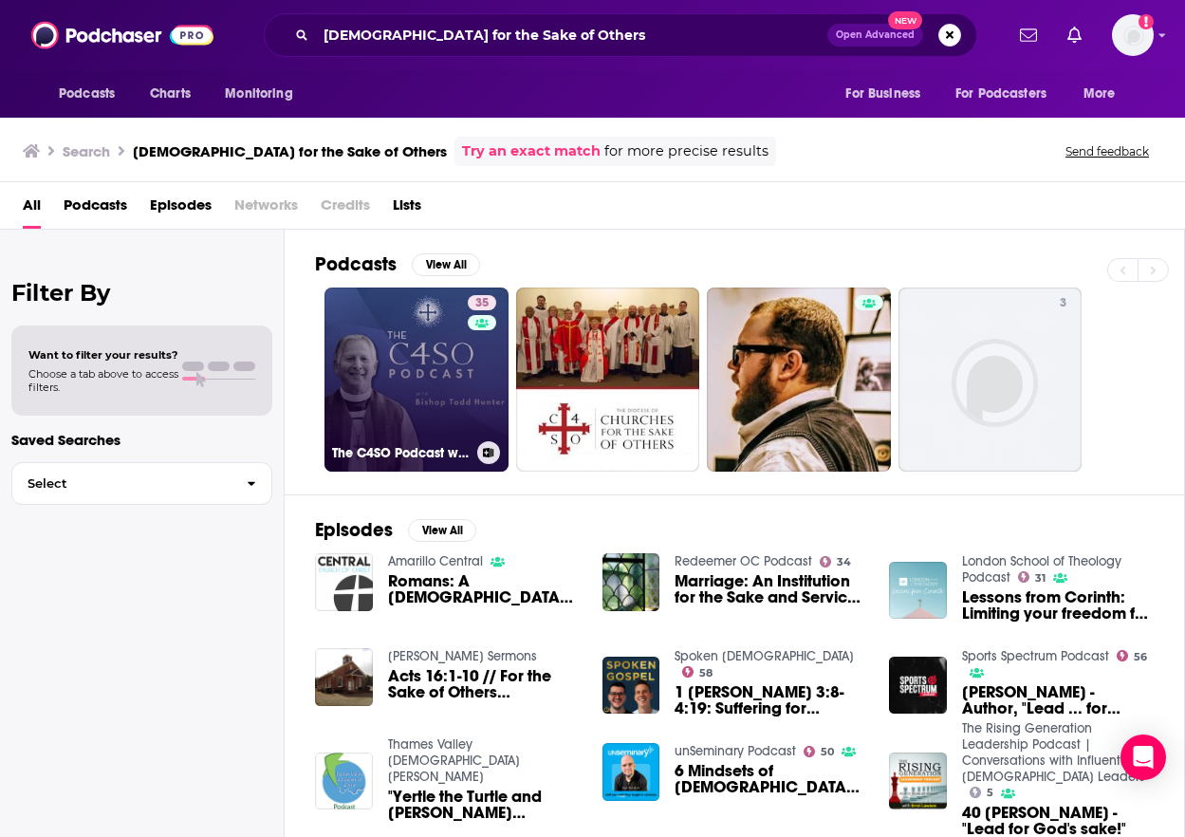
click at [479, 401] on div "35" at bounding box center [484, 368] width 33 height 146
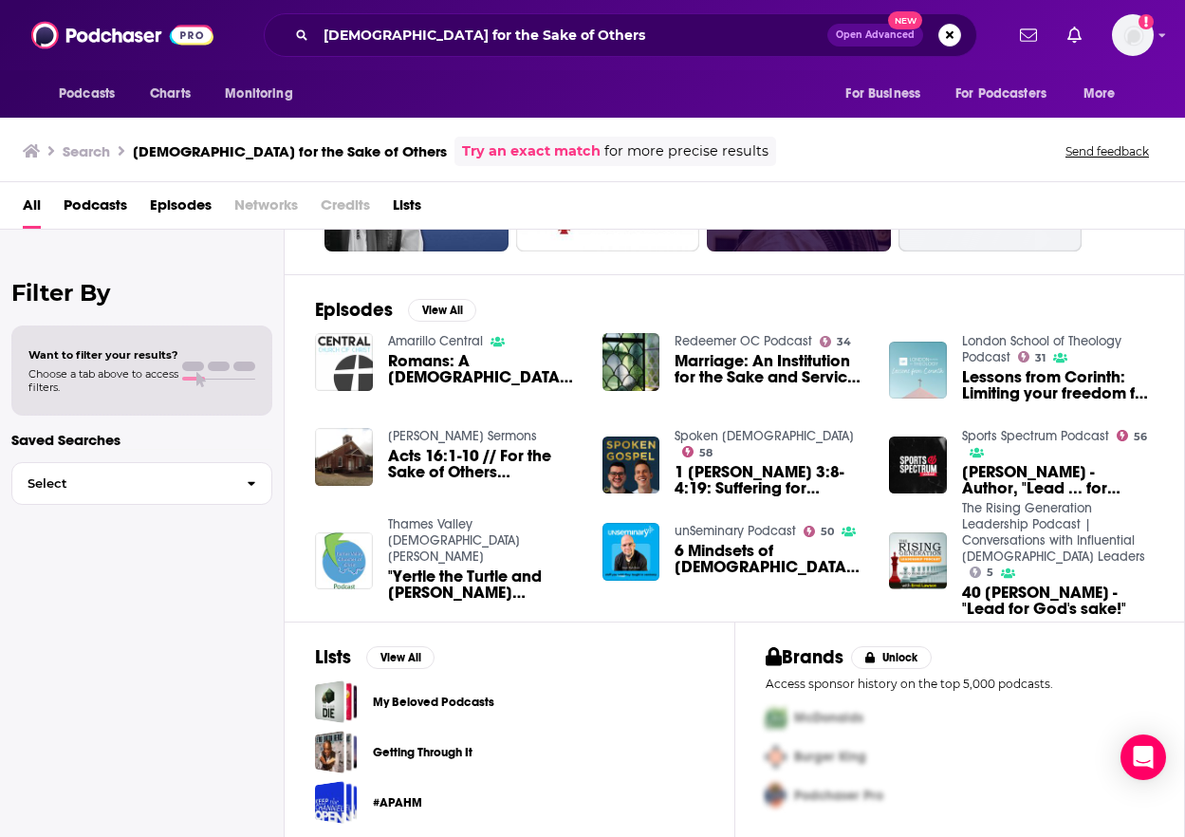
scroll to position [228, 0]
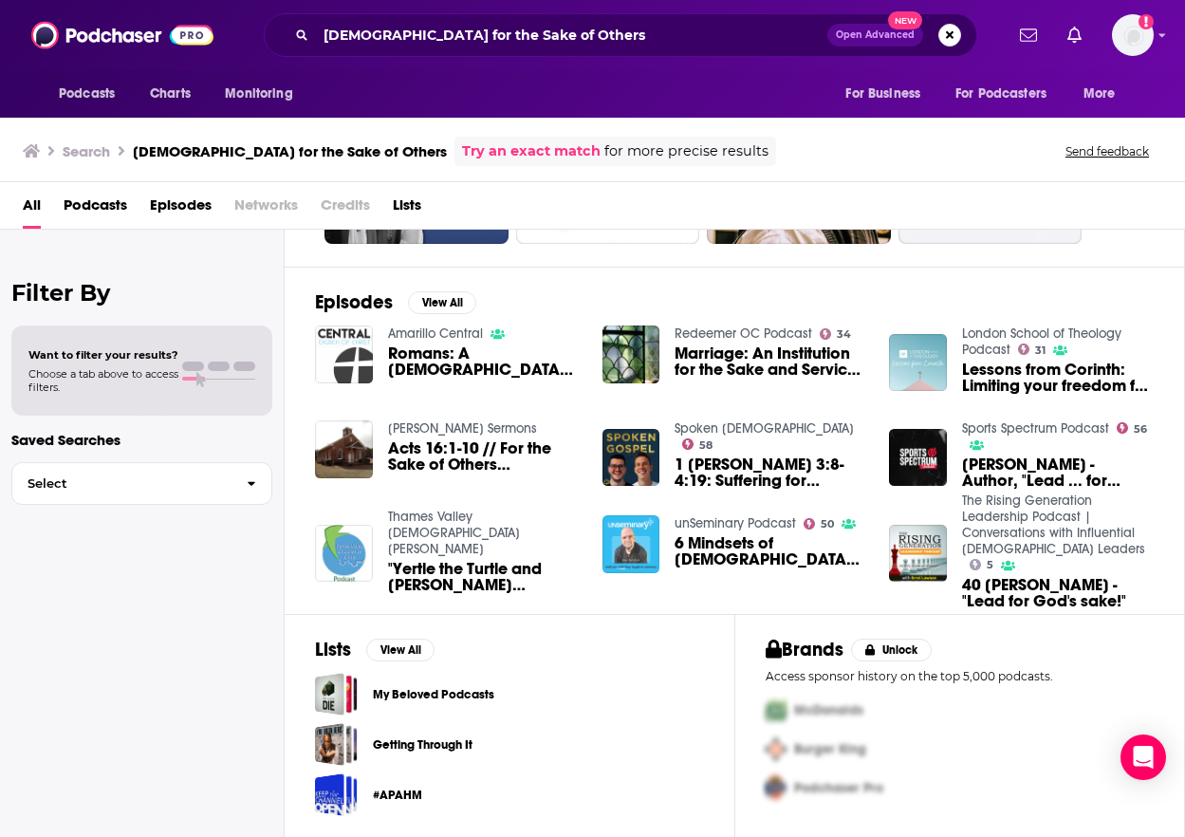
click at [642, 542] on img "6 Mindsets of Church Leaders in Growing Churches - unSeminary Podcast" at bounding box center [631, 544] width 58 height 58
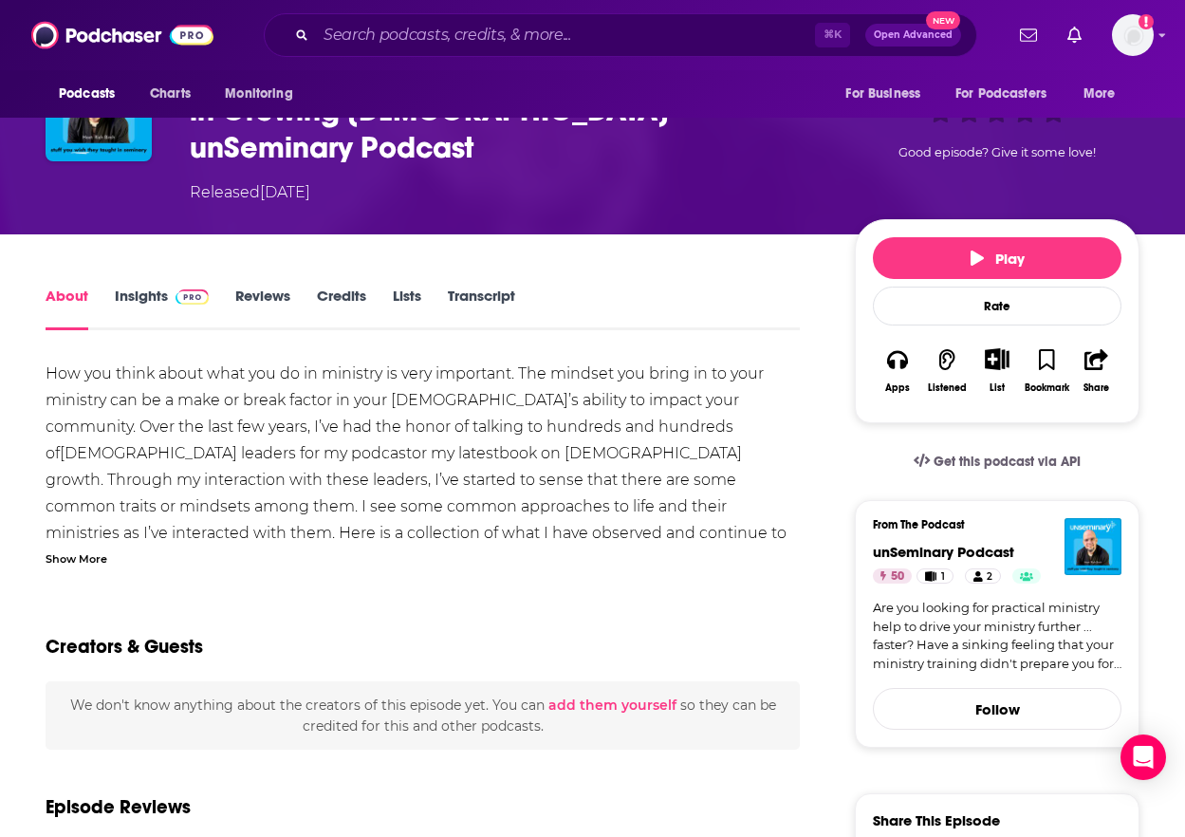
scroll to position [137, 0]
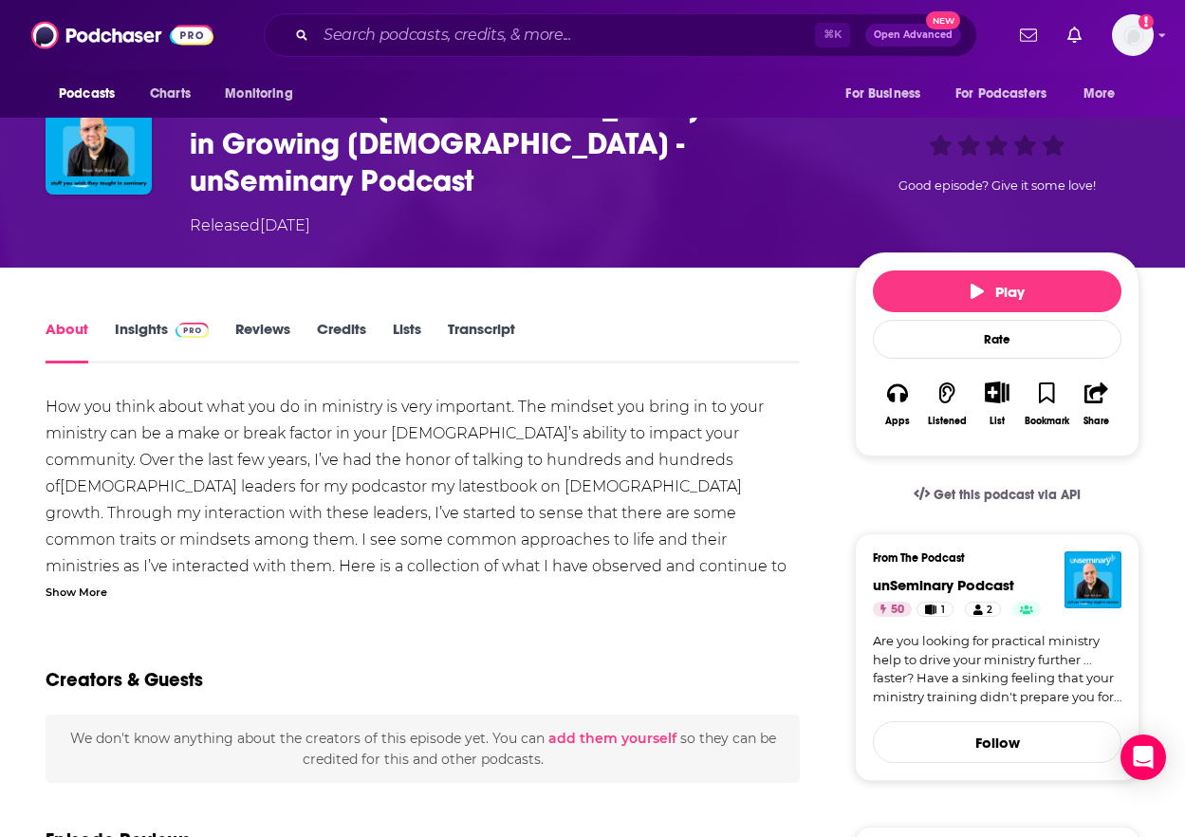
click at [142, 320] on link "Insights" at bounding box center [162, 342] width 94 height 44
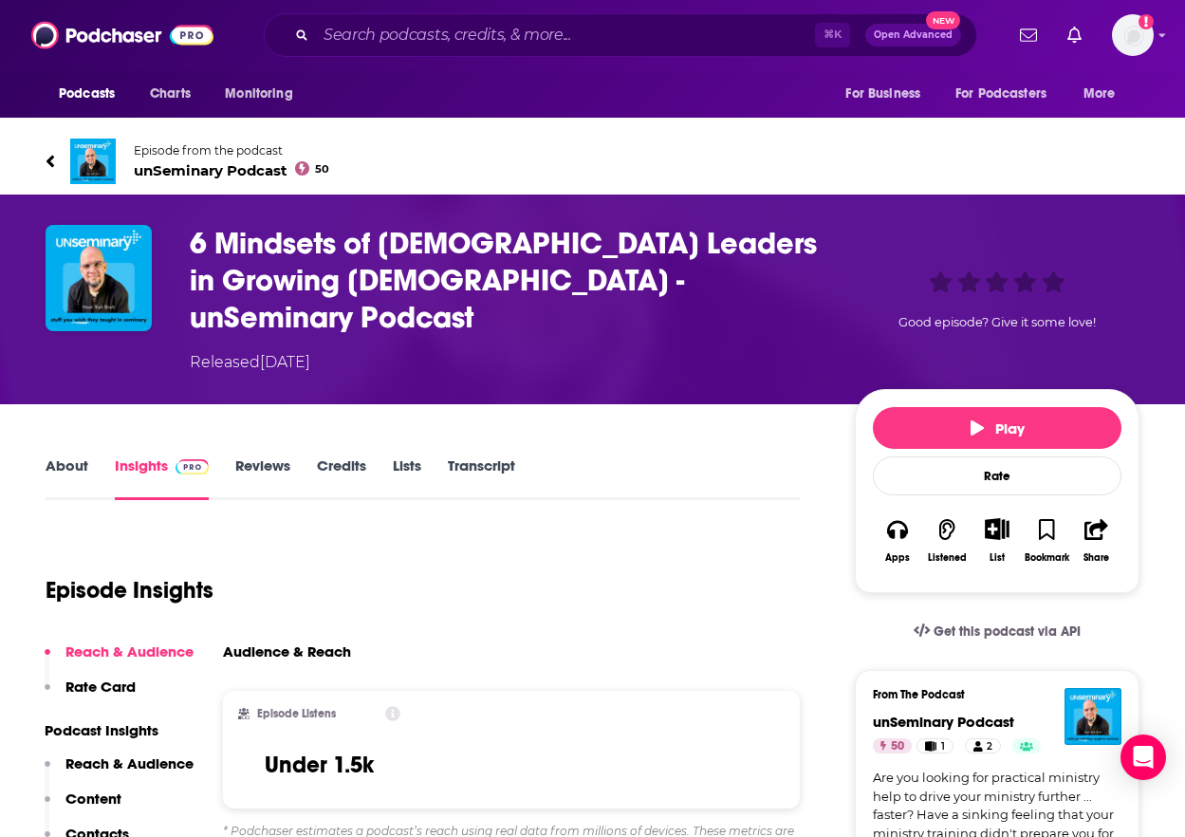
click at [182, 173] on span "unSeminary Podcast 50" at bounding box center [231, 170] width 195 height 18
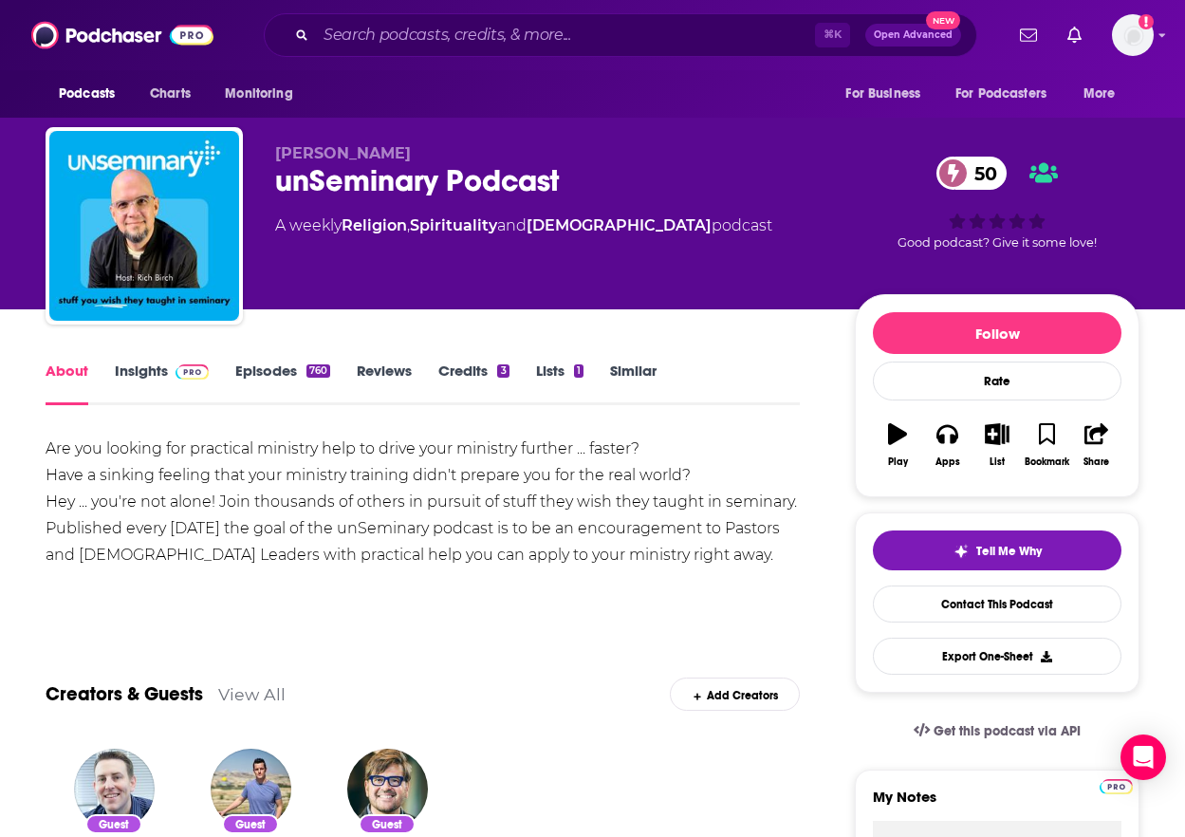
click at [294, 365] on link "Episodes 760" at bounding box center [282, 383] width 95 height 44
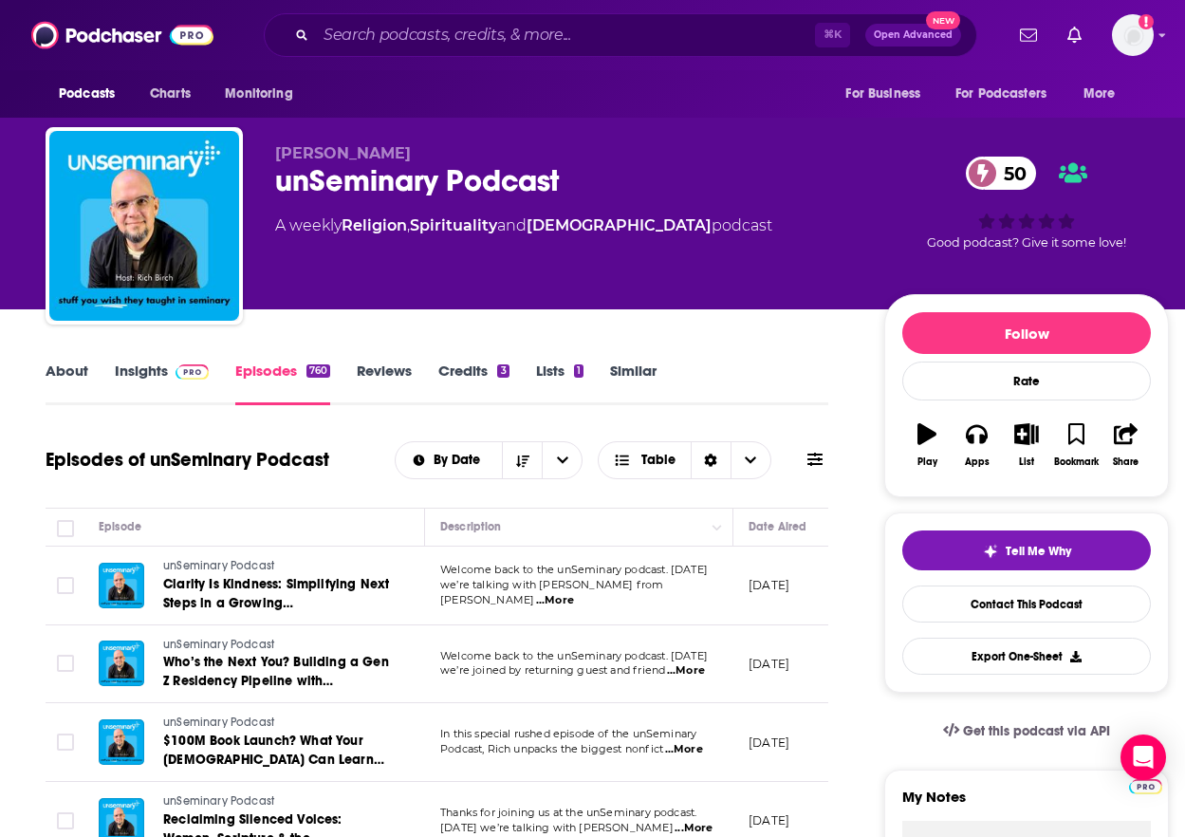
click at [574, 593] on span "...More" at bounding box center [555, 600] width 38 height 15
click at [544, 36] on input "Search podcasts, credits, & more..." at bounding box center [565, 35] width 499 height 30
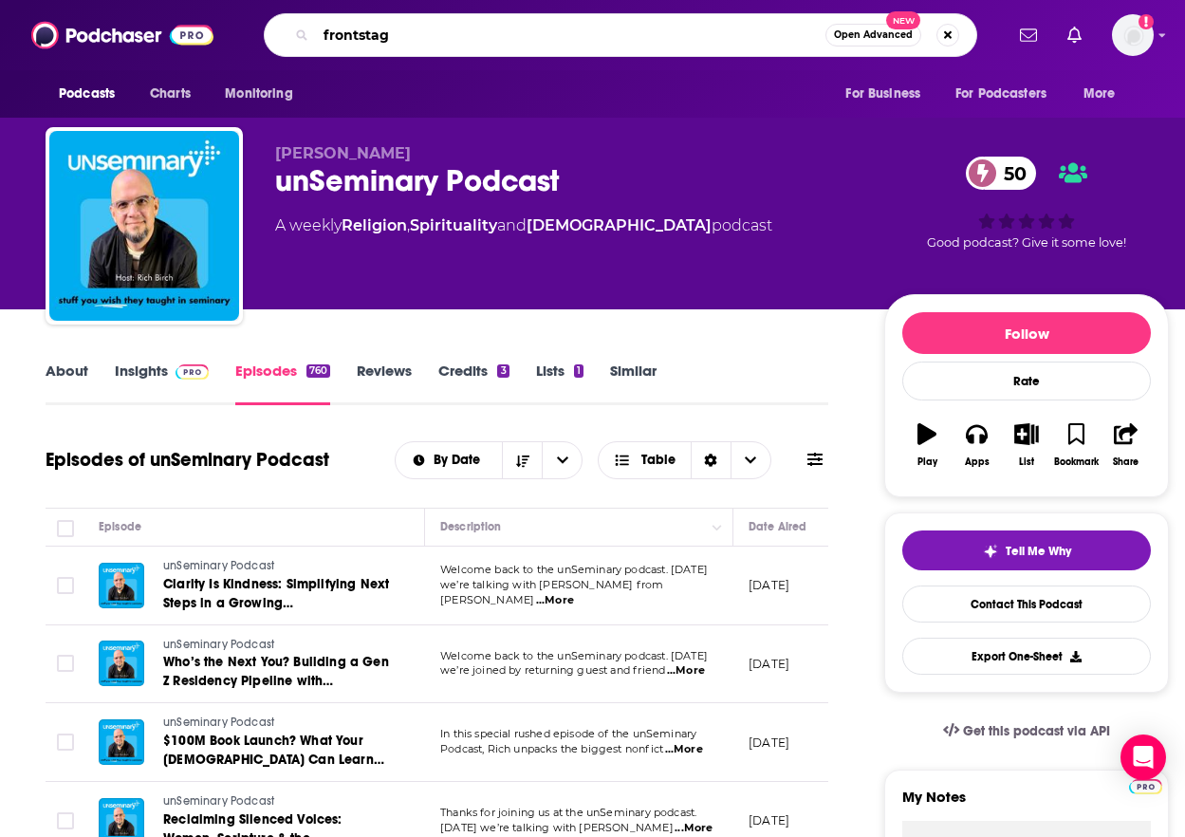
type input "frontstage"
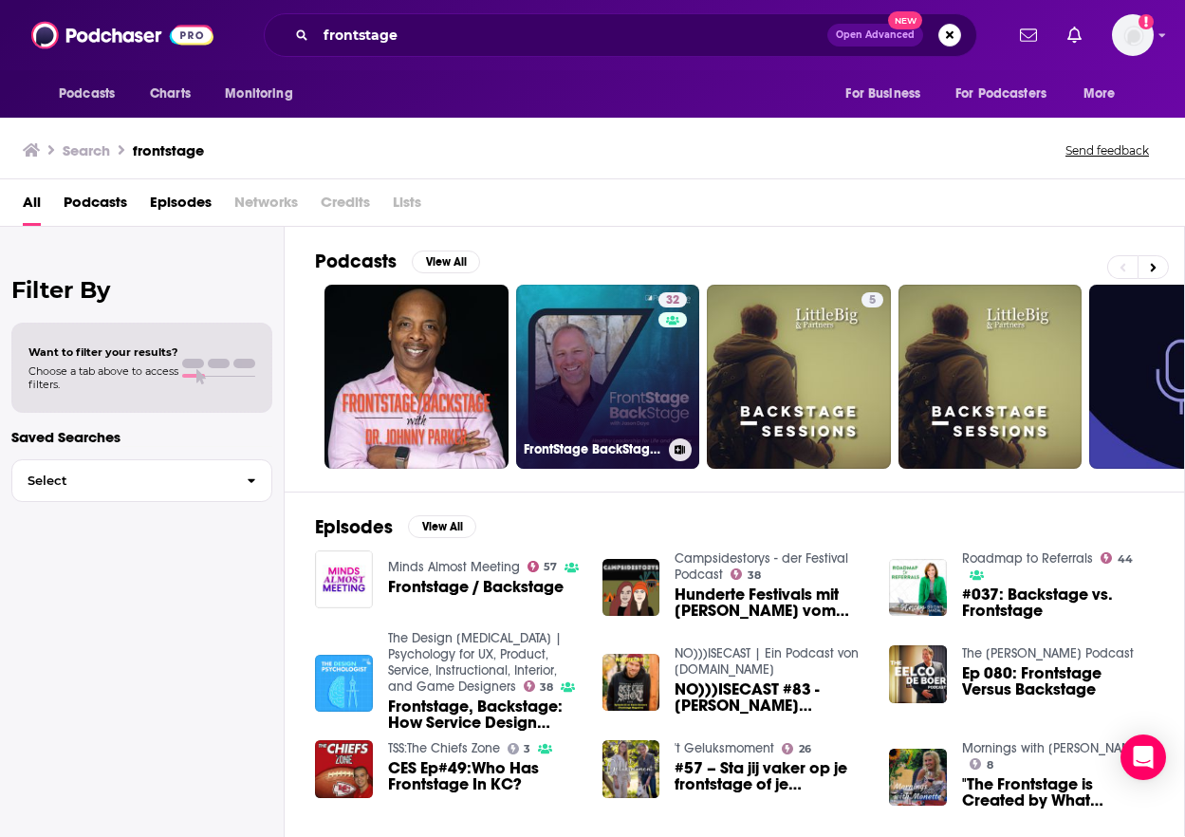
click at [606, 380] on link "32 FrontStage BackStage with [PERSON_NAME] - Healthy Leadership for Life and Mi…" at bounding box center [608, 377] width 184 height 184
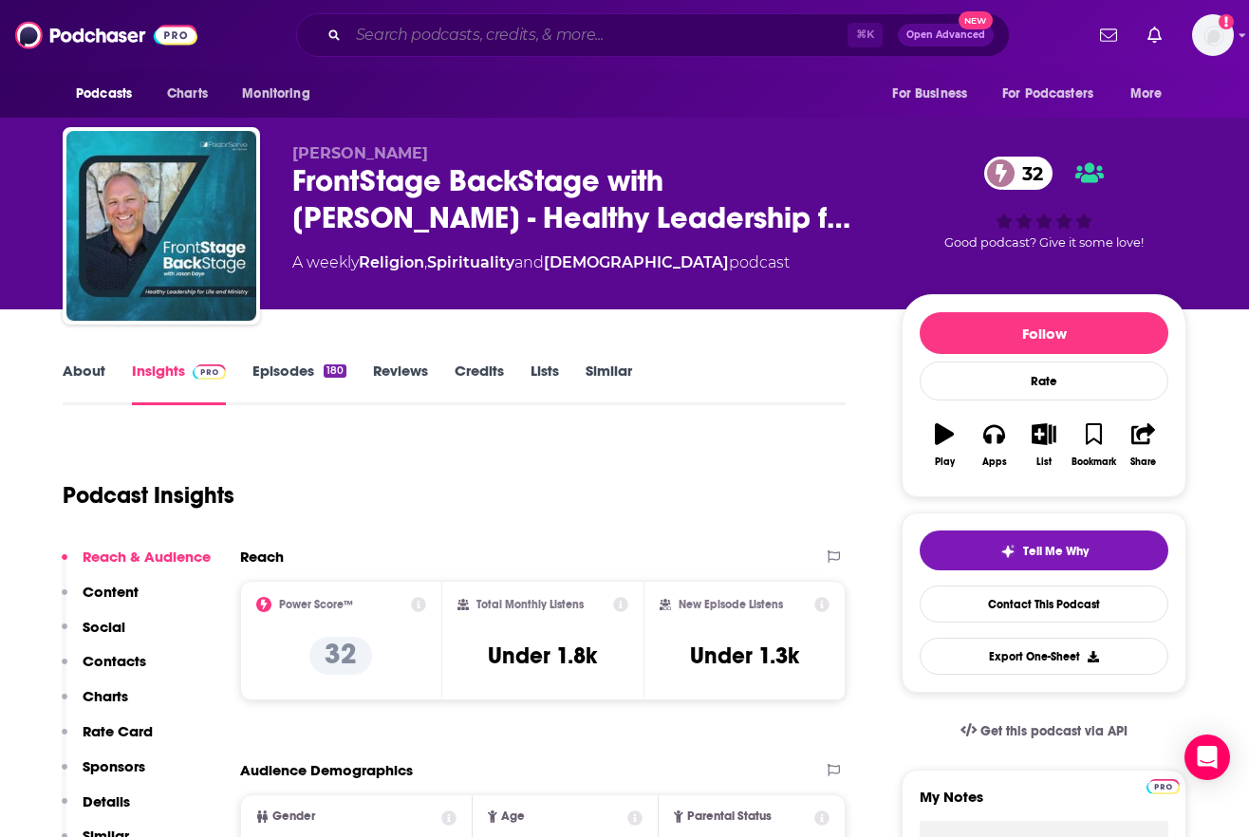
click at [499, 41] on input "Search podcasts, credits, & more..." at bounding box center [597, 35] width 499 height 30
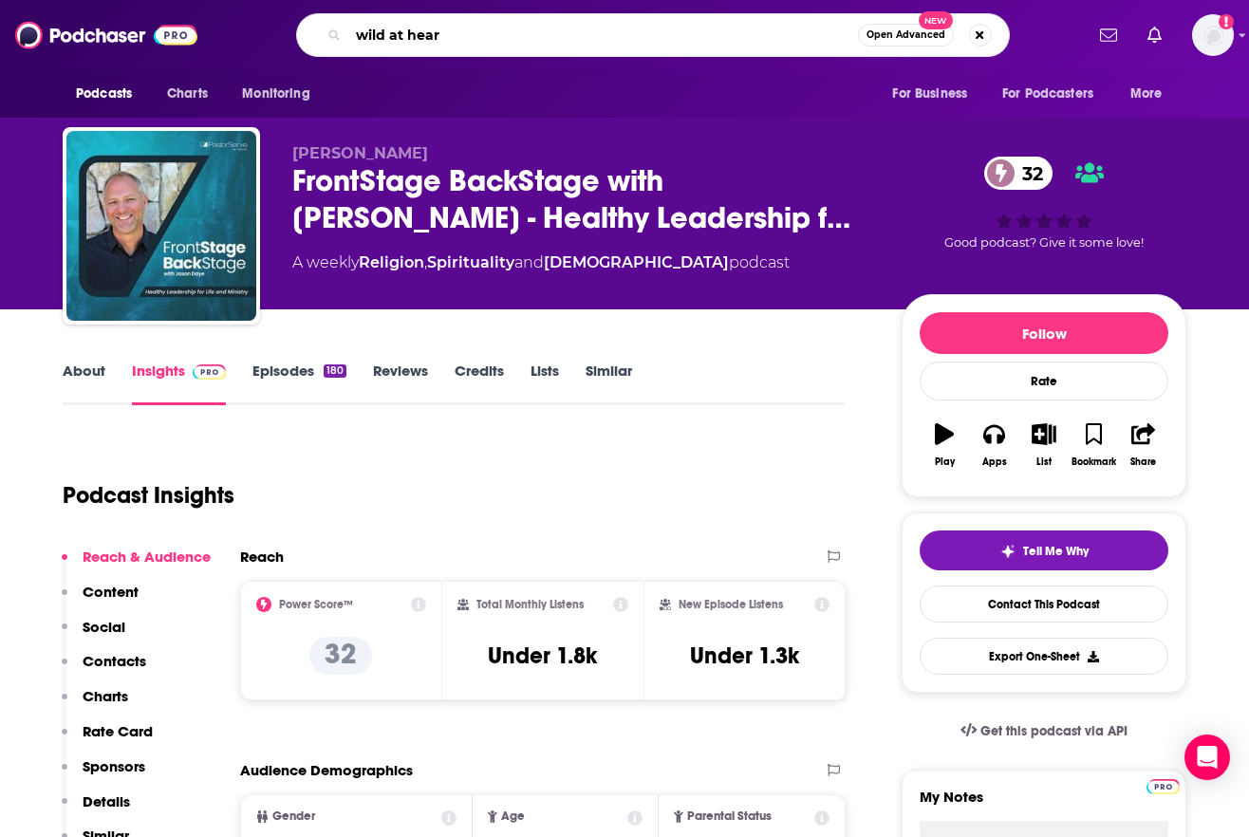
type input "wild at heart"
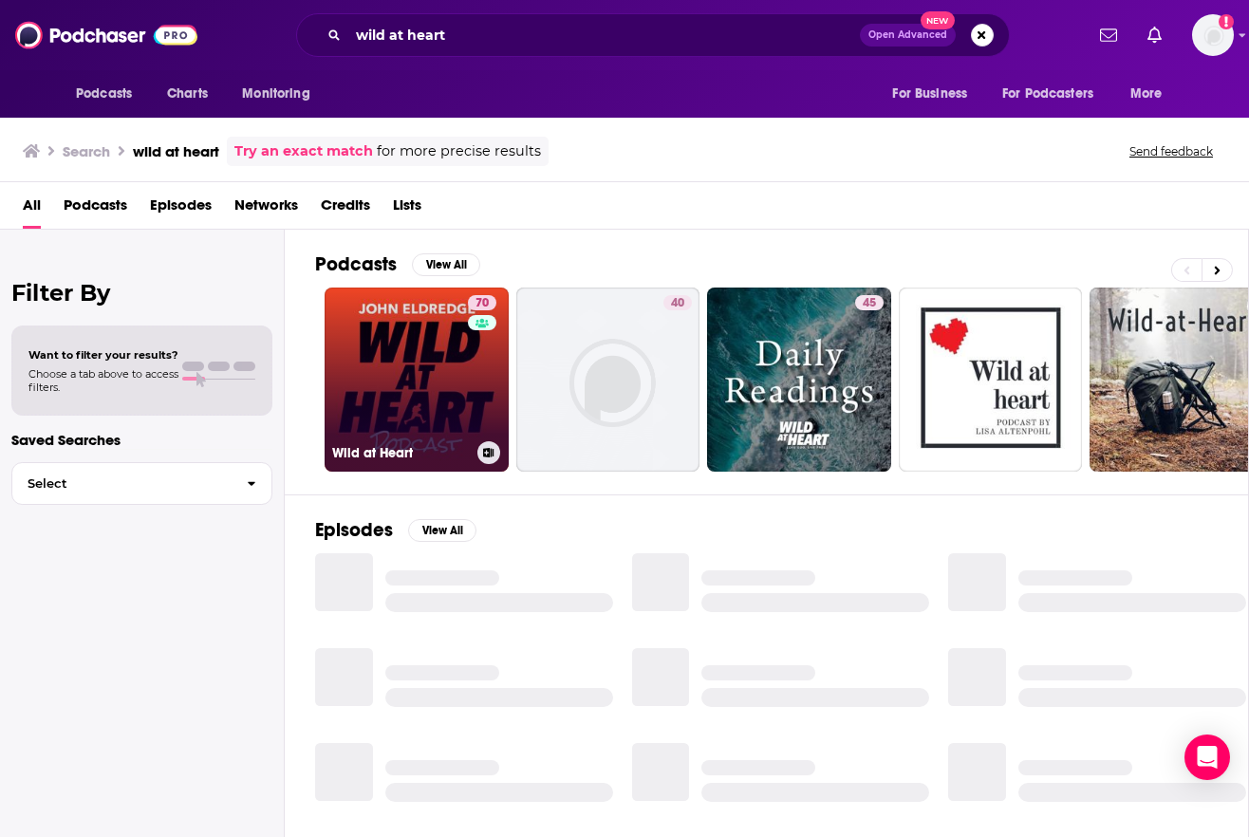
click at [479, 374] on div "70" at bounding box center [484, 368] width 33 height 146
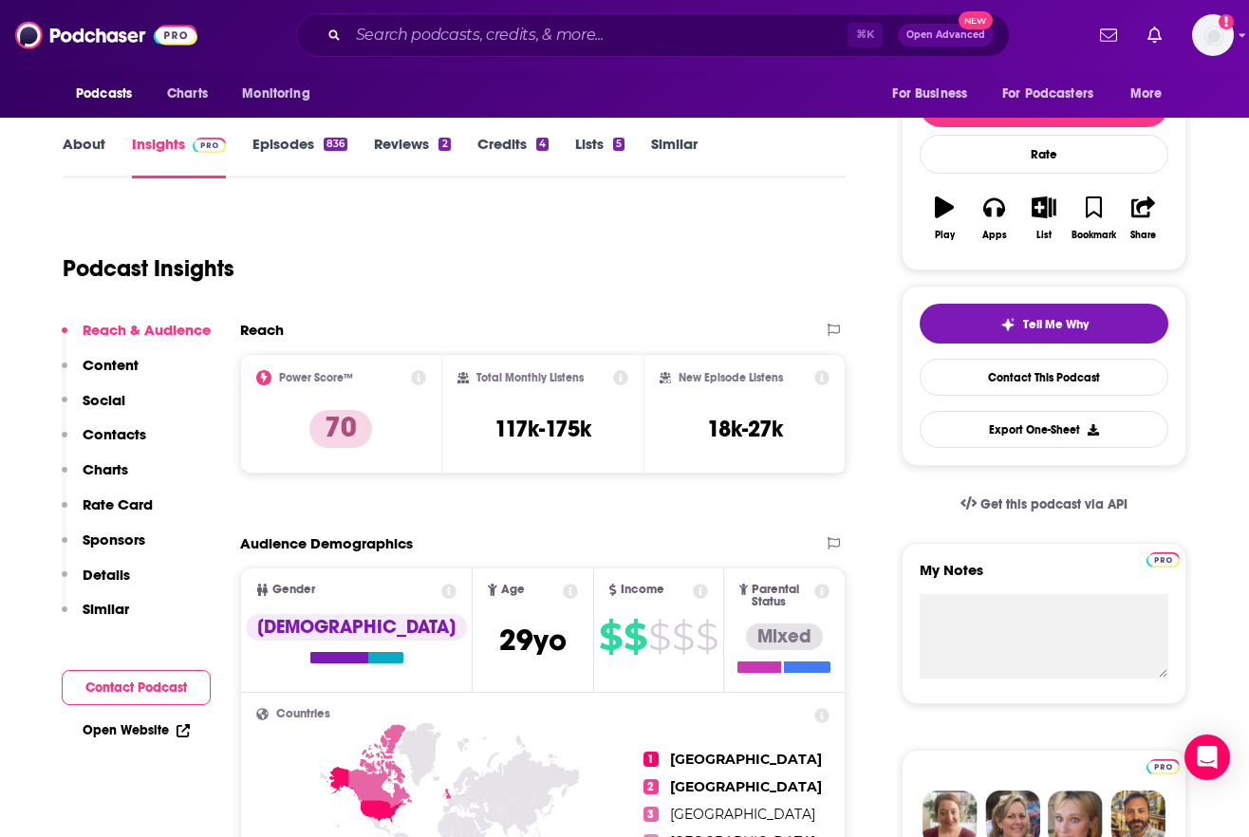
scroll to position [270, 0]
